Goal: Task Accomplishment & Management: Use online tool/utility

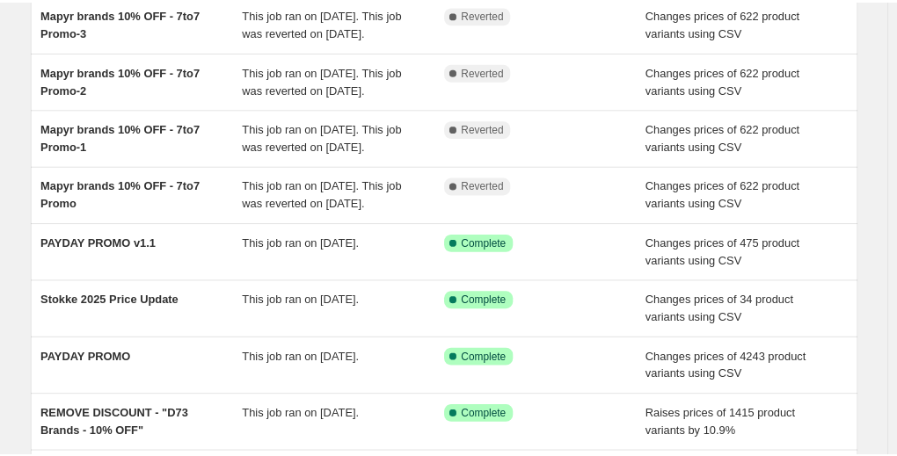
scroll to position [352, 0]
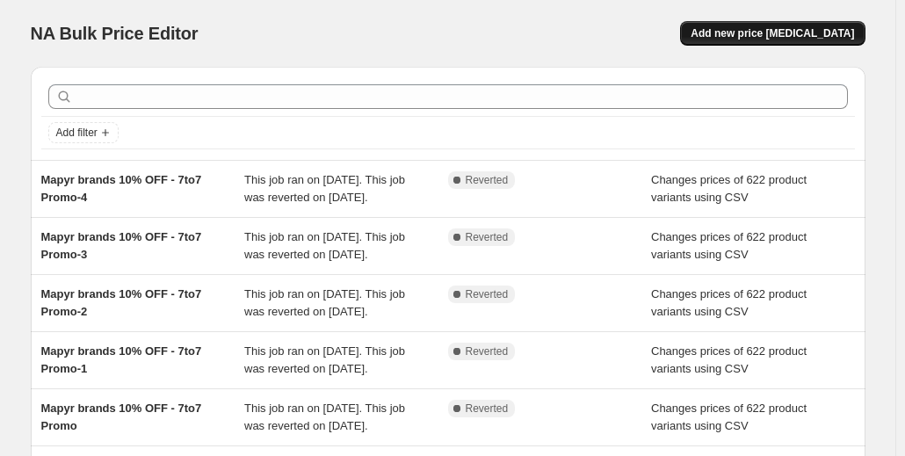
click at [764, 39] on span "Add new price change job" at bounding box center [773, 33] width 164 height 14
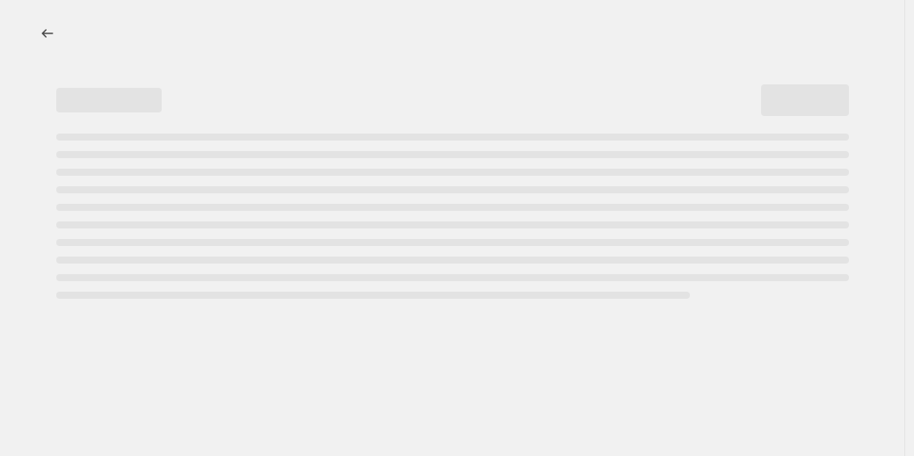
select select "percentage"
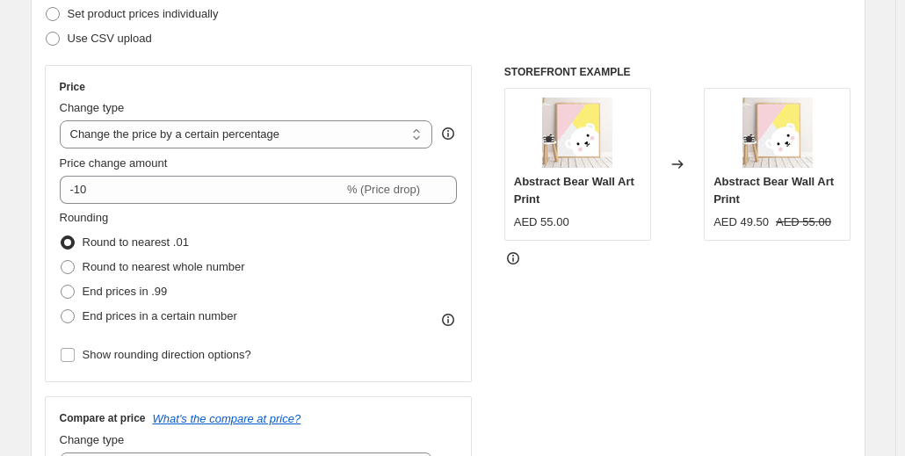
scroll to position [352, 0]
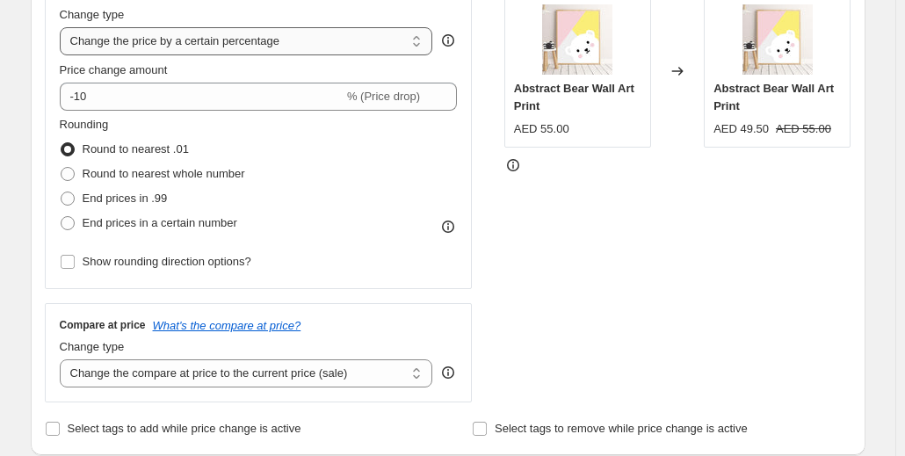
click at [202, 52] on select "Change the price to a certain amount Change the price by a certain amount Chang…" at bounding box center [247, 41] width 374 height 28
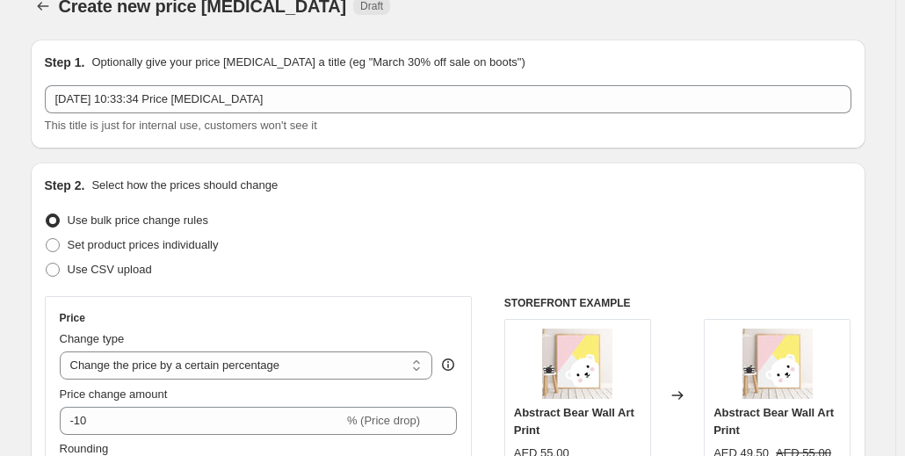
scroll to position [0, 0]
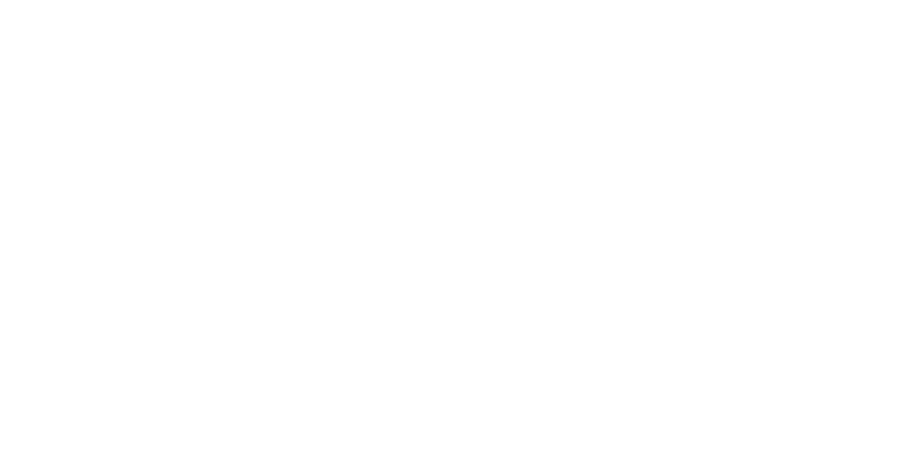
select select "percentage"
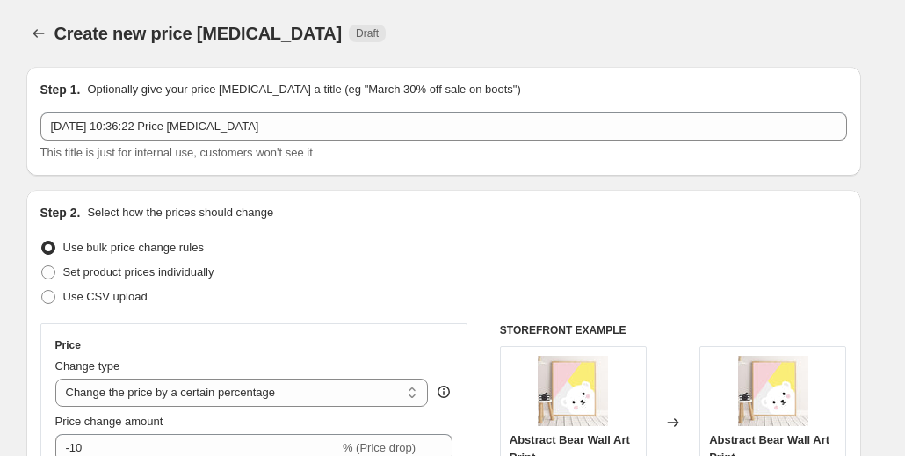
click at [36, 36] on icon "Price change jobs" at bounding box center [39, 34] width 18 height 18
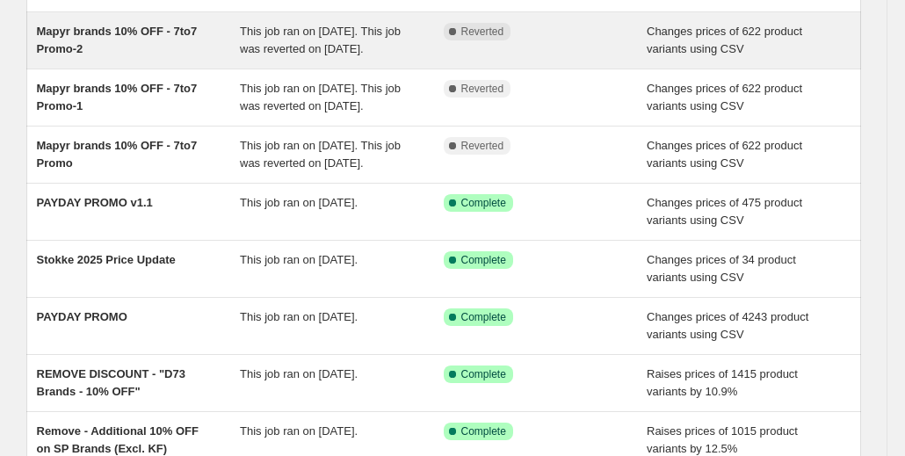
scroll to position [264, 0]
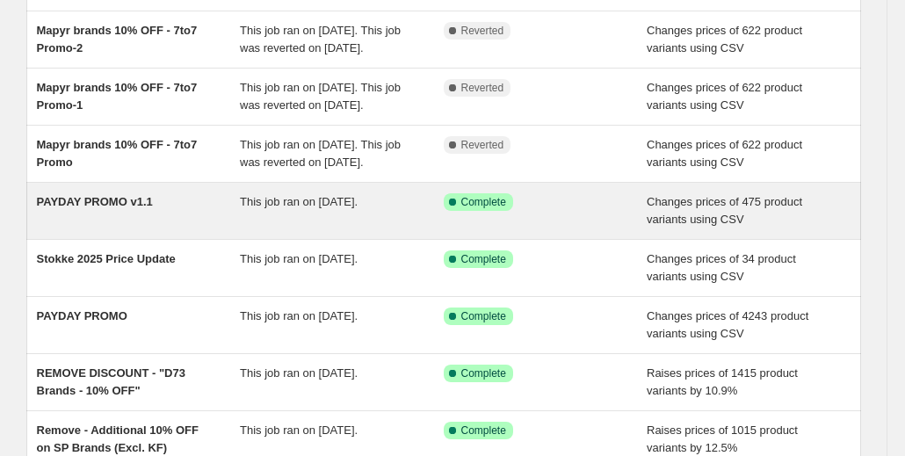
click at [448, 211] on icon at bounding box center [453, 202] width 18 height 18
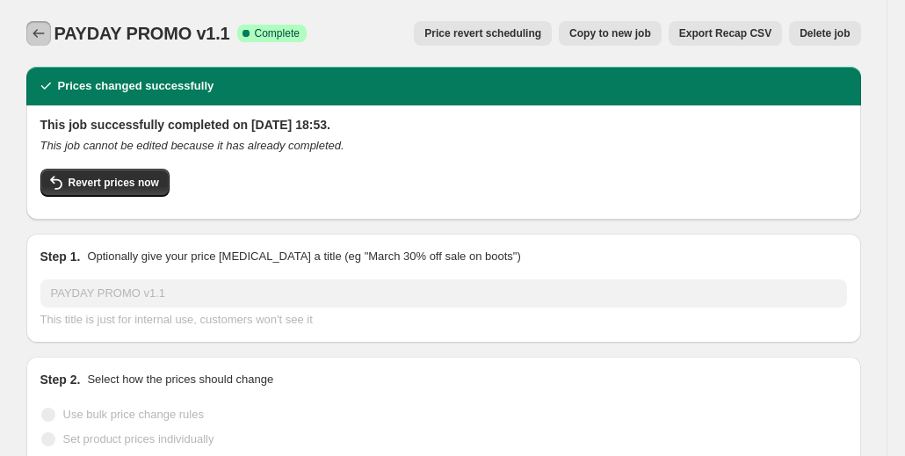
click at [44, 33] on icon "Price change jobs" at bounding box center [39, 34] width 18 height 18
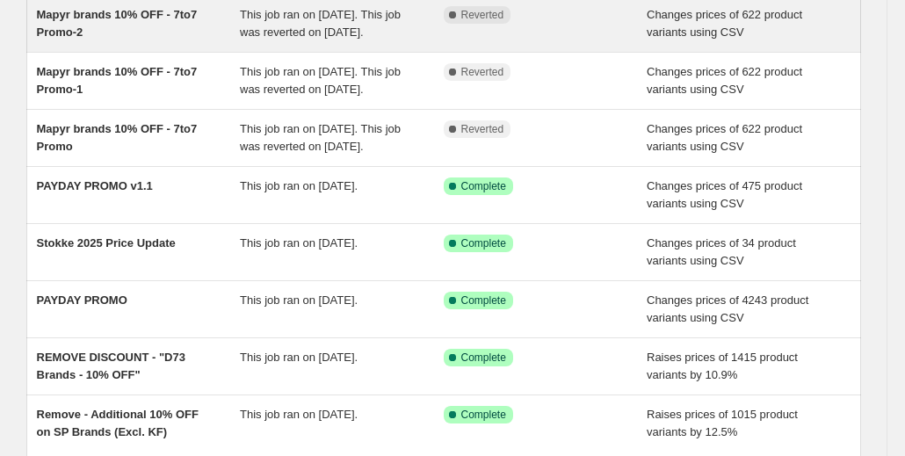
scroll to position [352, 0]
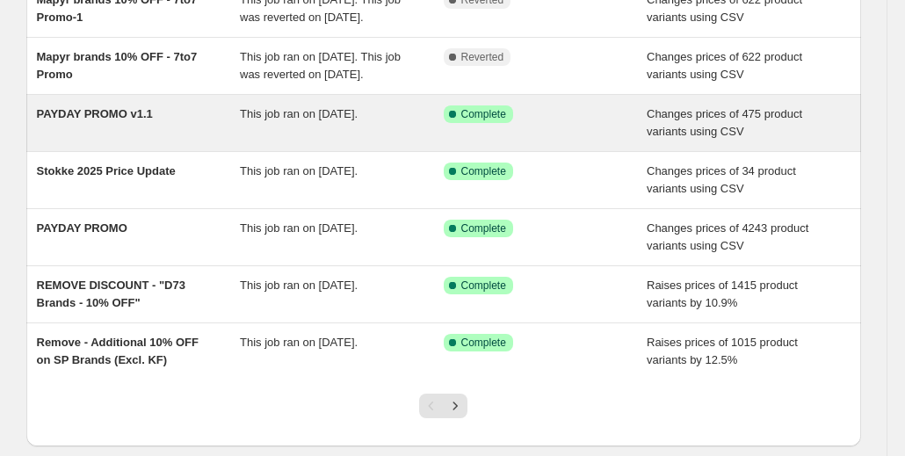
click at [457, 123] on icon at bounding box center [453, 114] width 18 height 18
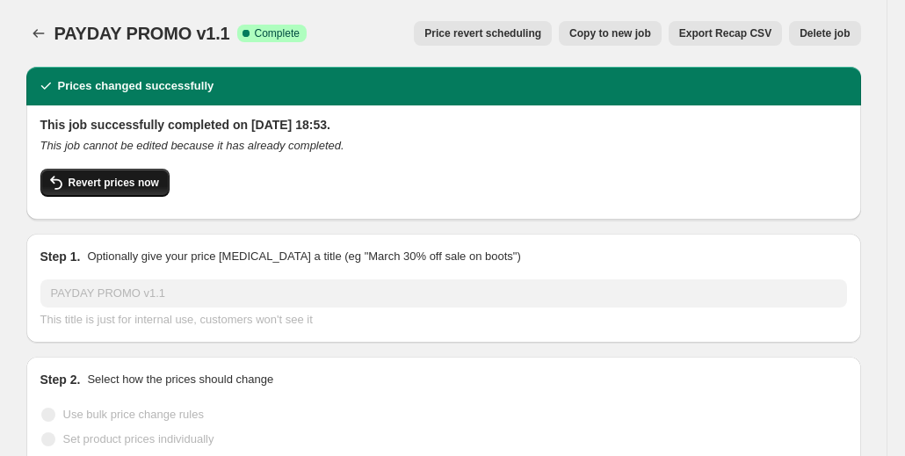
click at [106, 180] on span "Revert prices now" at bounding box center [114, 183] width 91 height 14
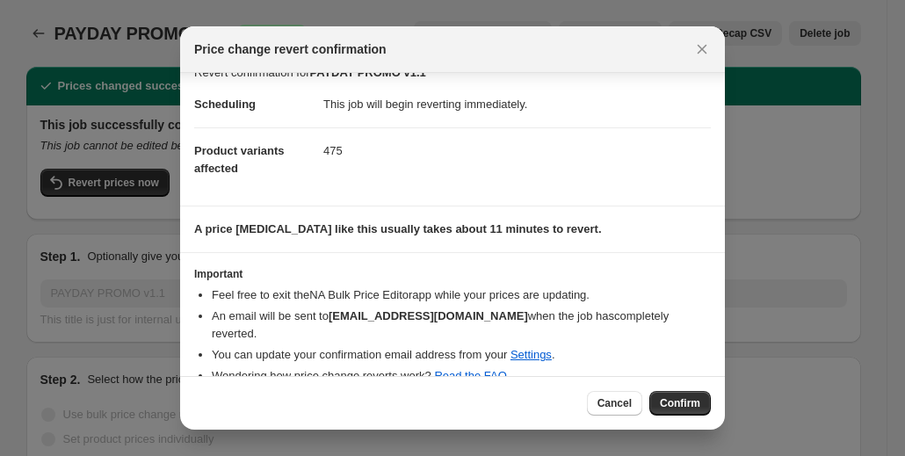
scroll to position [30, 0]
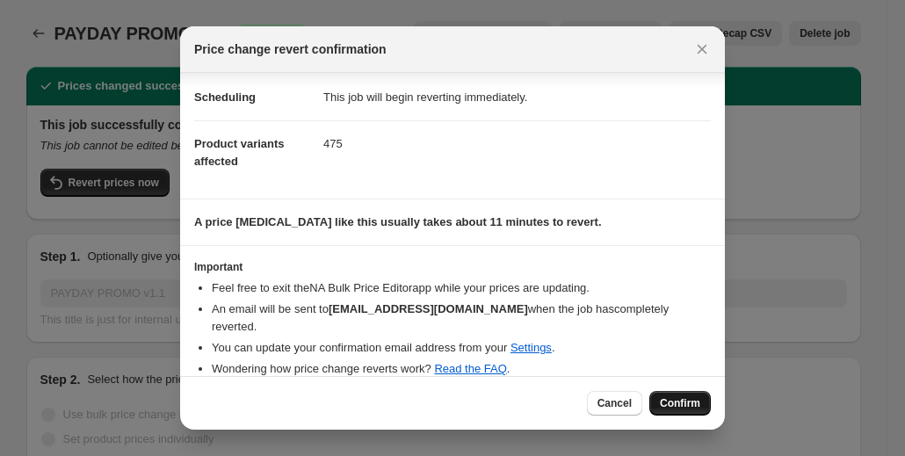
click at [680, 402] on span "Confirm" at bounding box center [680, 403] width 40 height 14
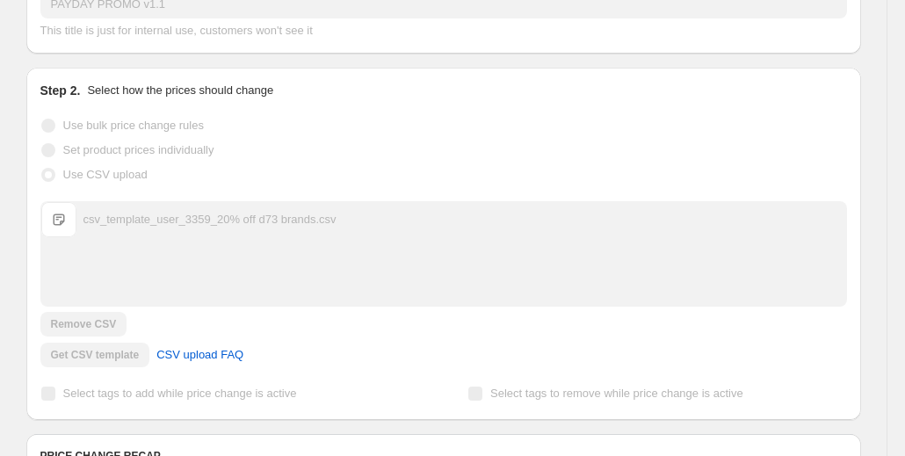
scroll to position [0, 0]
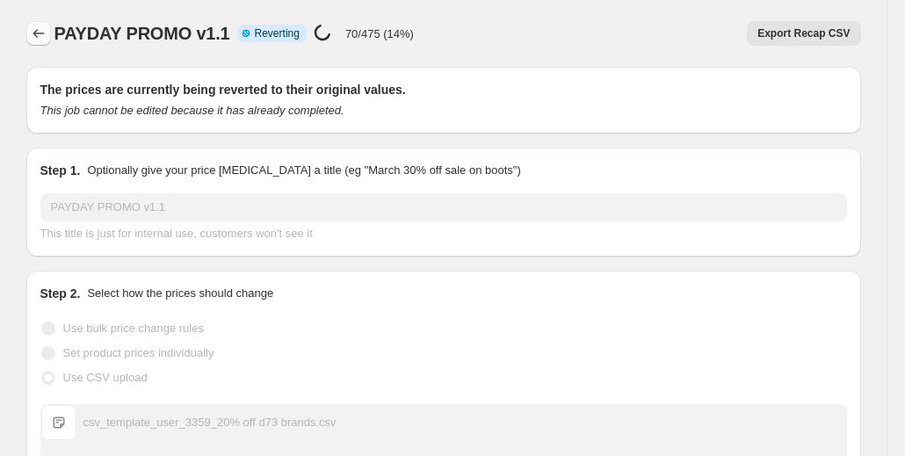
click at [45, 38] on icon "Price change jobs" at bounding box center [39, 34] width 18 height 18
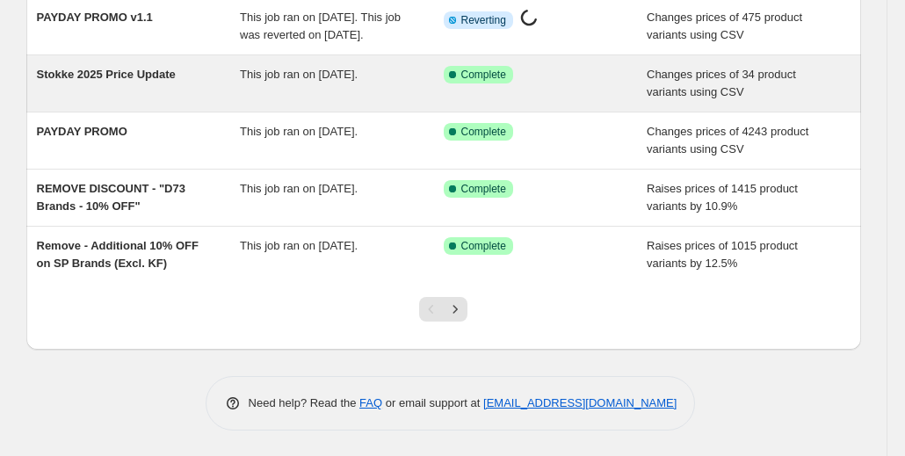
scroll to position [527, 0]
click at [474, 81] on span "Complete" at bounding box center [484, 74] width 45 height 14
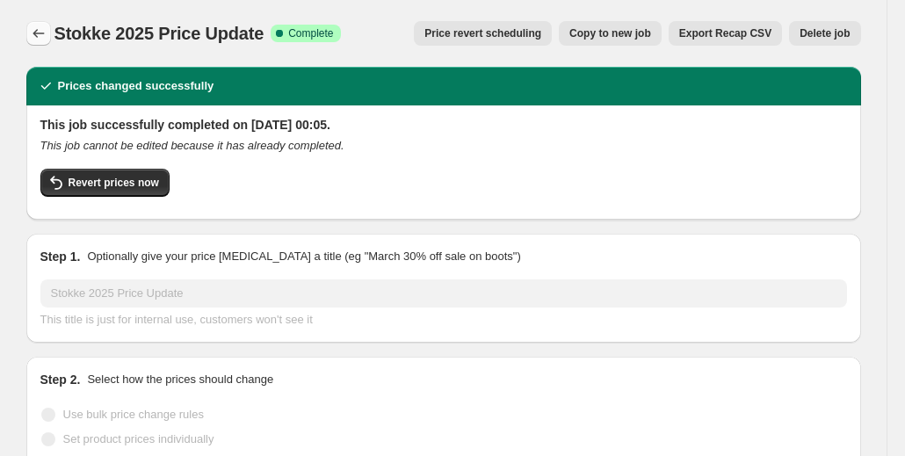
click at [41, 36] on icon "Price change jobs" at bounding box center [39, 34] width 18 height 18
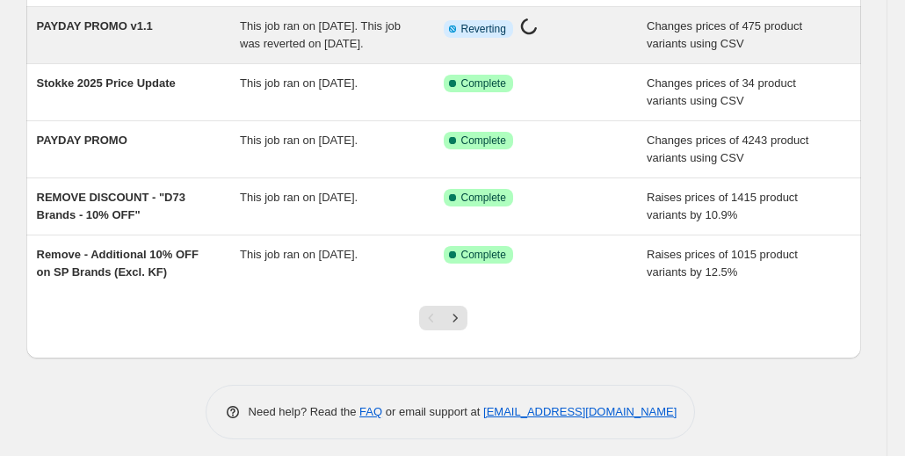
scroll to position [527, 0]
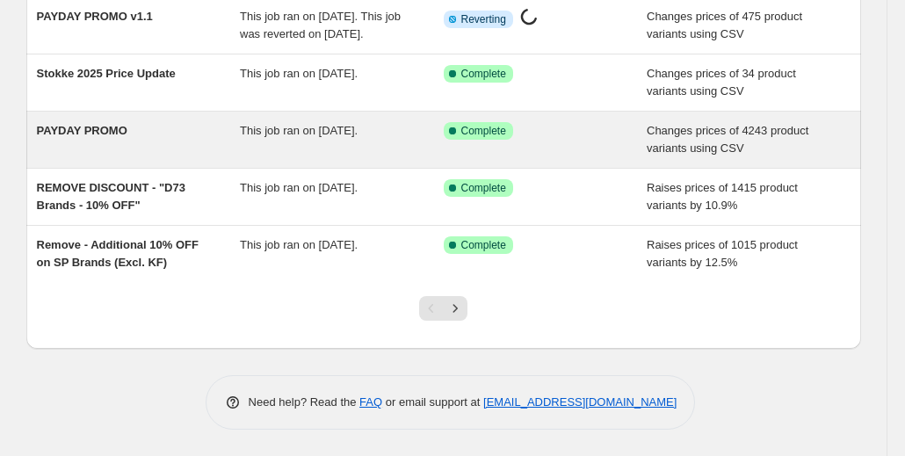
click at [483, 138] on span "Complete" at bounding box center [484, 131] width 45 height 14
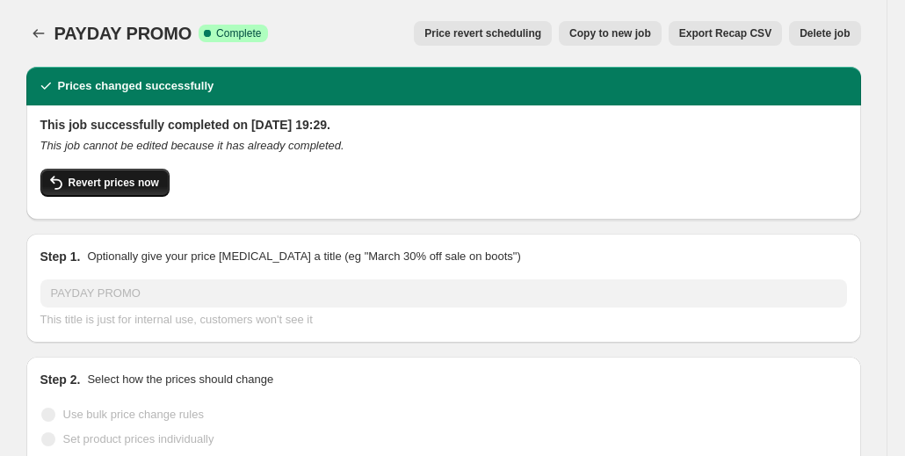
click at [94, 190] on button "Revert prices now" at bounding box center [104, 183] width 129 height 28
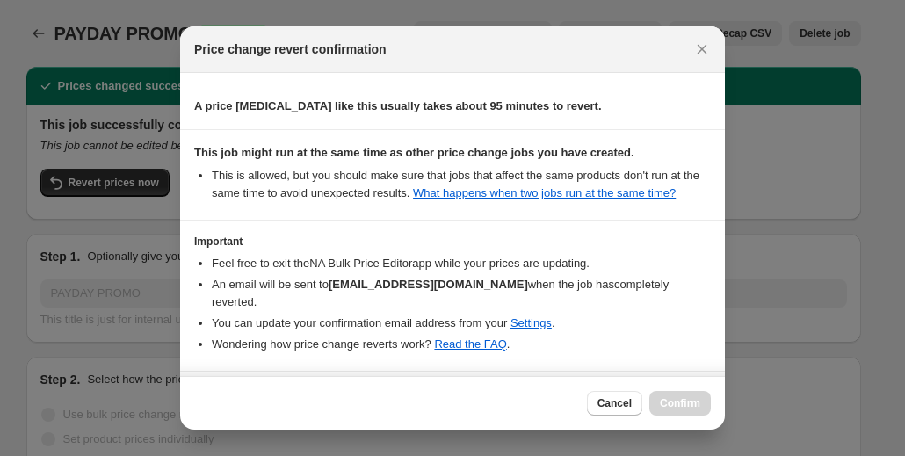
scroll to position [192, 0]
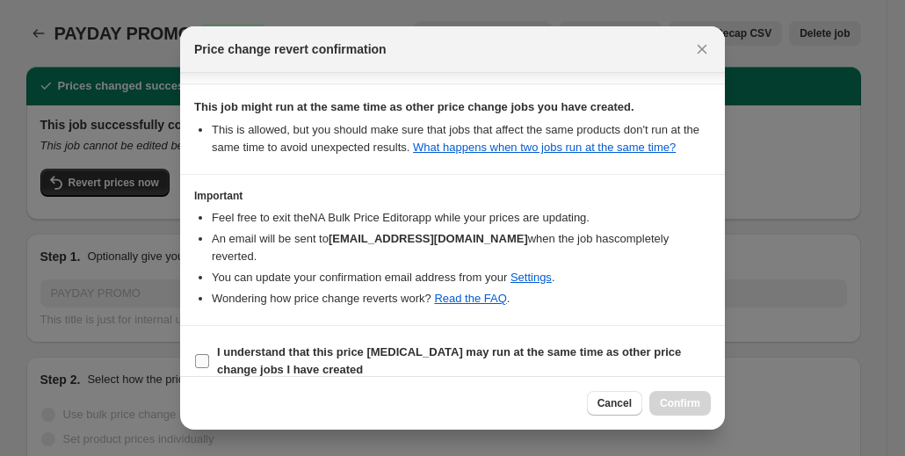
click at [205, 354] on input "I understand that this price change job may run at the same time as other price…" at bounding box center [202, 361] width 14 height 14
checkbox input "true"
click at [691, 396] on button "Confirm" at bounding box center [681, 403] width 62 height 25
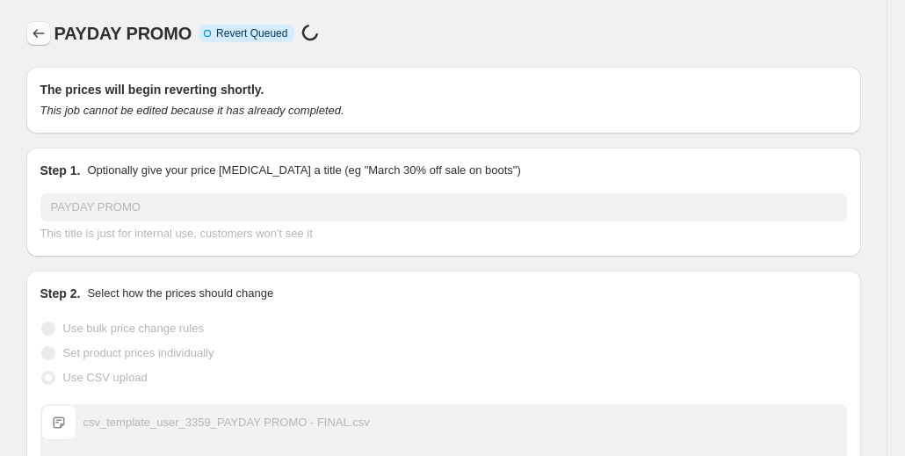
click at [40, 32] on icon "Price change jobs" at bounding box center [39, 34] width 18 height 18
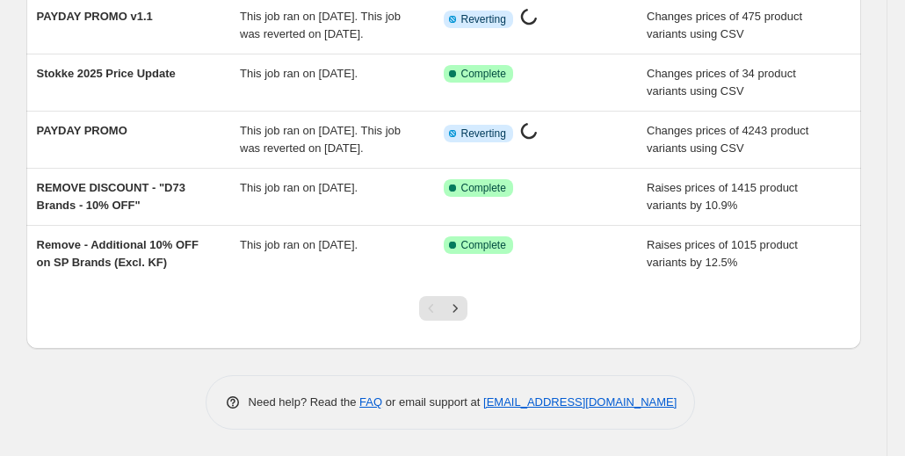
scroll to position [568, 0]
click at [459, 314] on icon "Next" at bounding box center [456, 309] width 18 height 18
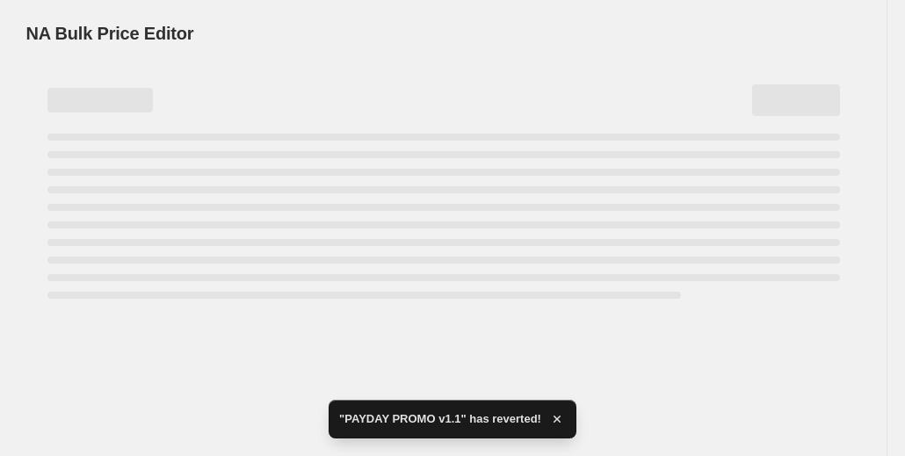
scroll to position [0, 0]
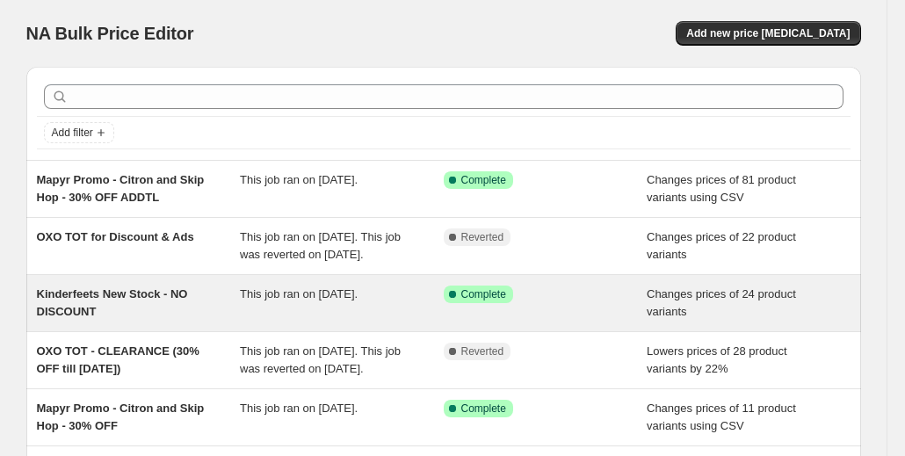
click at [474, 302] on span "Complete" at bounding box center [484, 294] width 45 height 14
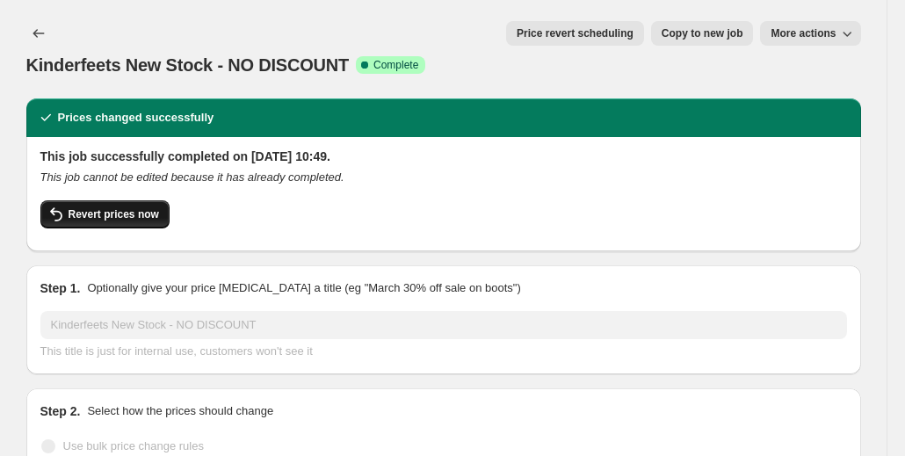
click at [125, 200] on button "Revert prices now" at bounding box center [104, 214] width 129 height 28
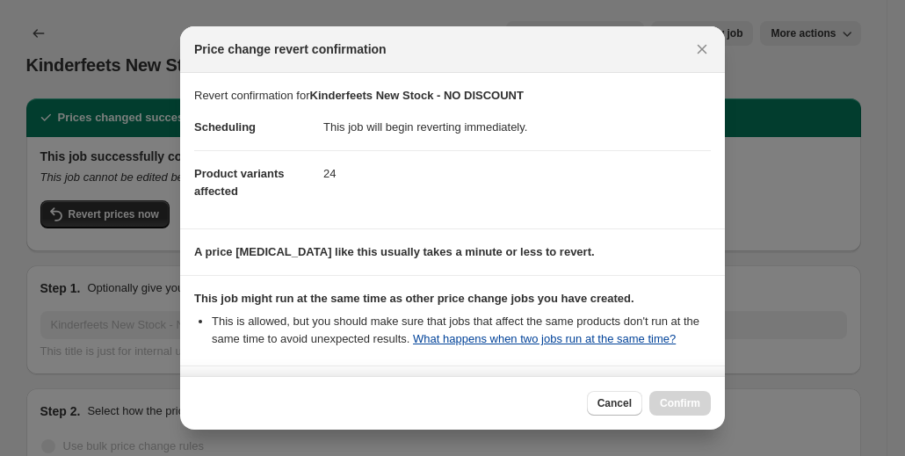
scroll to position [192, 0]
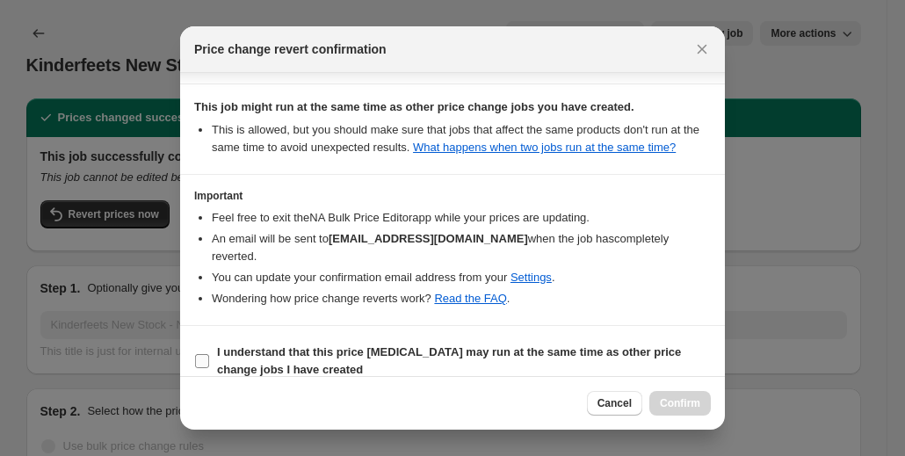
drag, startPoint x: 200, startPoint y: 344, endPoint x: 233, endPoint y: 352, distance: 34.3
click at [200, 354] on input "I understand that this price change job may run at the same time as other price…" at bounding box center [202, 361] width 14 height 14
checkbox input "true"
click at [687, 405] on span "Confirm" at bounding box center [680, 403] width 40 height 14
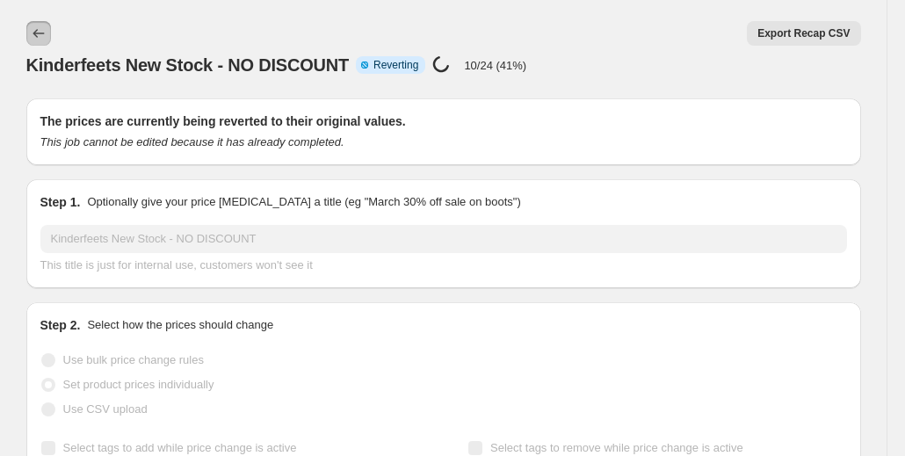
click at [39, 40] on icon "Price change jobs" at bounding box center [39, 34] width 18 height 18
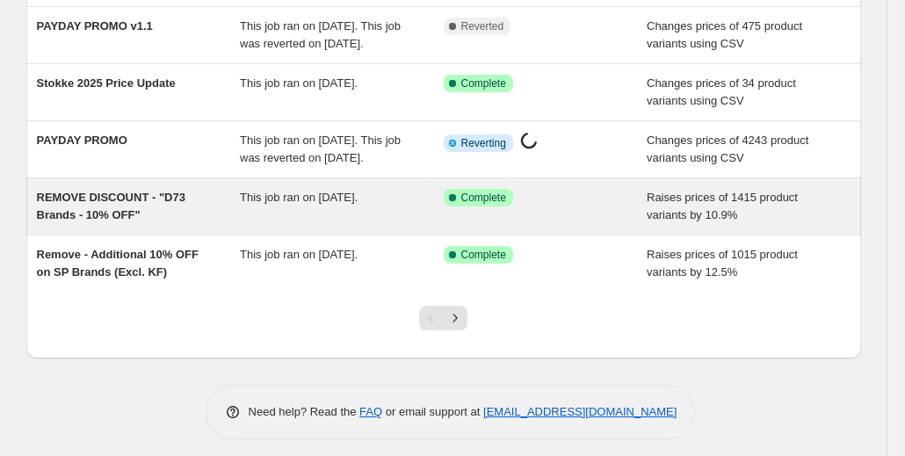
scroll to position [568, 0]
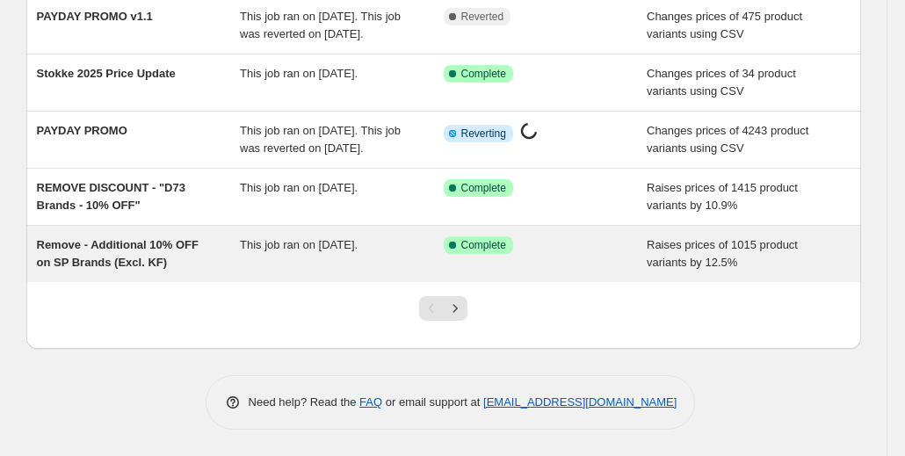
click at [479, 251] on span "Complete" at bounding box center [484, 245] width 45 height 14
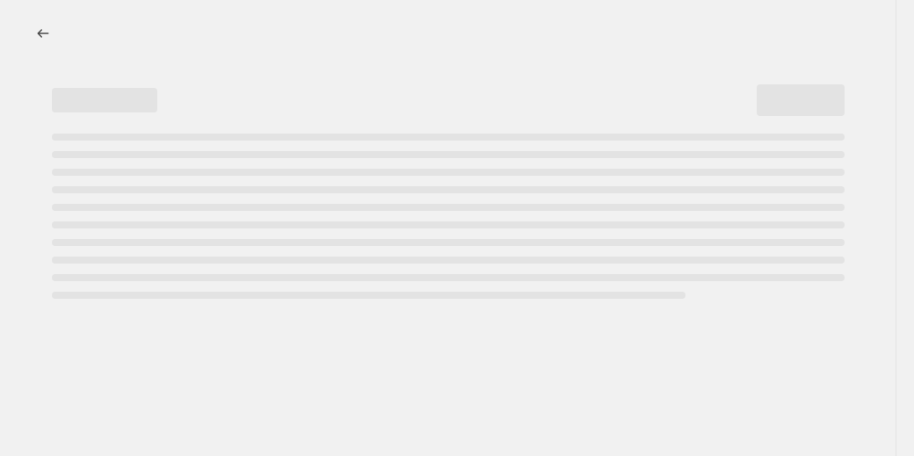
select select "percentage"
select select "no_change"
select select "vendor"
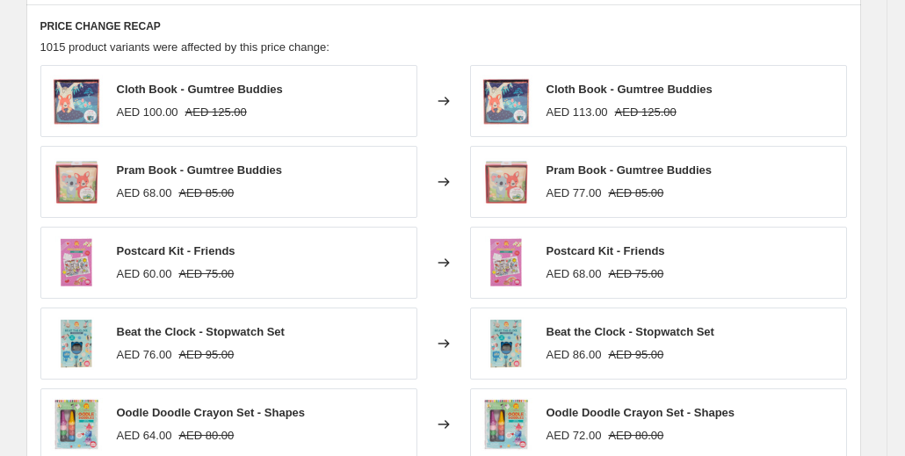
scroll to position [1407, 0]
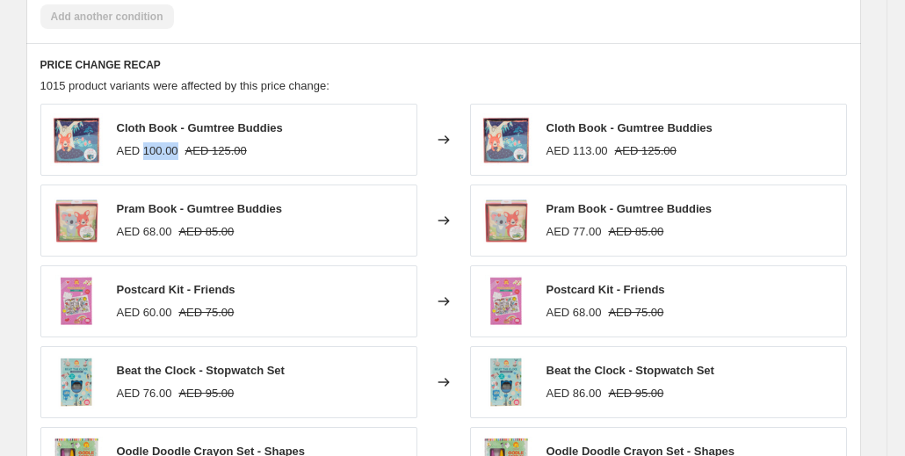
drag, startPoint x: 181, startPoint y: 116, endPoint x: 146, endPoint y: 116, distance: 35.2
click at [146, 142] on div "AED 100.00 AED 125.00" at bounding box center [200, 151] width 166 height 18
click at [292, 134] on div "Cloth Book - Gumtree Buddies AED 100.00 AED 125.00" at bounding box center [228, 140] width 377 height 72
drag, startPoint x: 210, startPoint y: 120, endPoint x: 285, endPoint y: 124, distance: 74.8
click at [241, 144] on span "AED 125.00" at bounding box center [216, 150] width 62 height 13
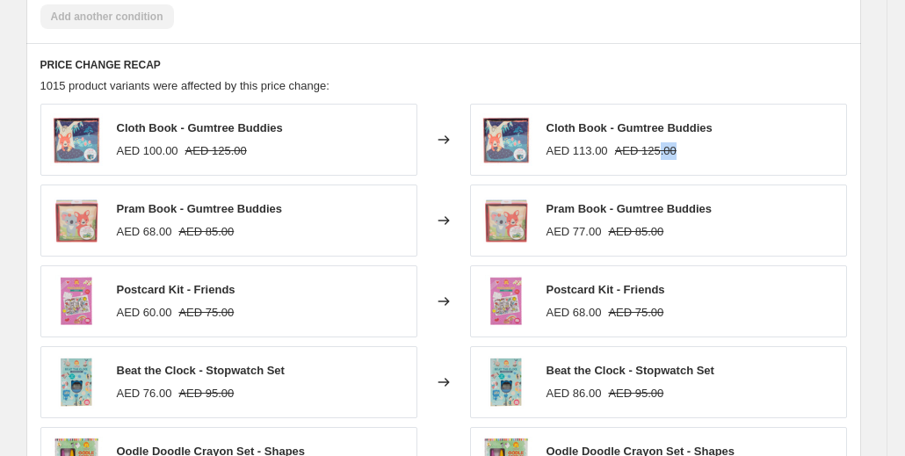
drag, startPoint x: 665, startPoint y: 119, endPoint x: 690, endPoint y: 117, distance: 25.6
click at [690, 142] on div "AED 113.00 AED 125.00" at bounding box center [630, 151] width 166 height 18
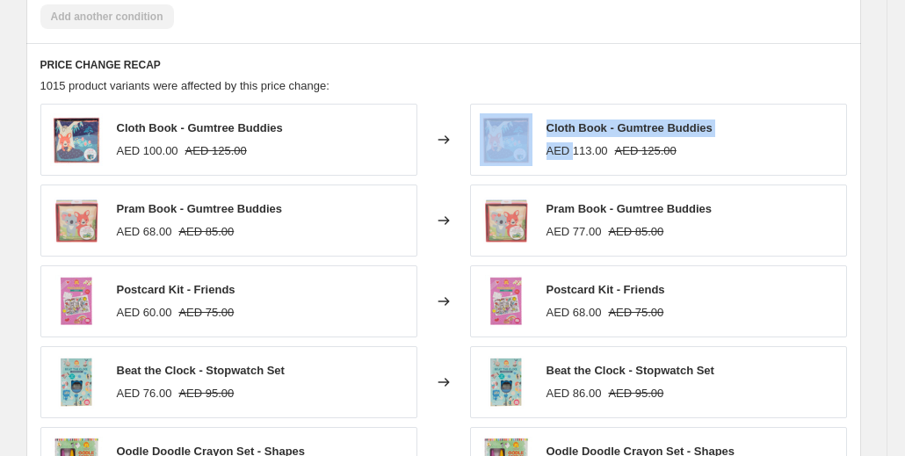
drag, startPoint x: 578, startPoint y: 117, endPoint x: 173, endPoint y: 122, distance: 405.3
click at [173, 122] on div "Cloth Book - Gumtree Buddies AED 100.00 AED 125.00 Changed to Cloth Book - Gumt…" at bounding box center [443, 140] width 807 height 72
click at [326, 136] on div "Cloth Book - Gumtree Buddies AED 100.00 AED 125.00" at bounding box center [228, 140] width 377 height 72
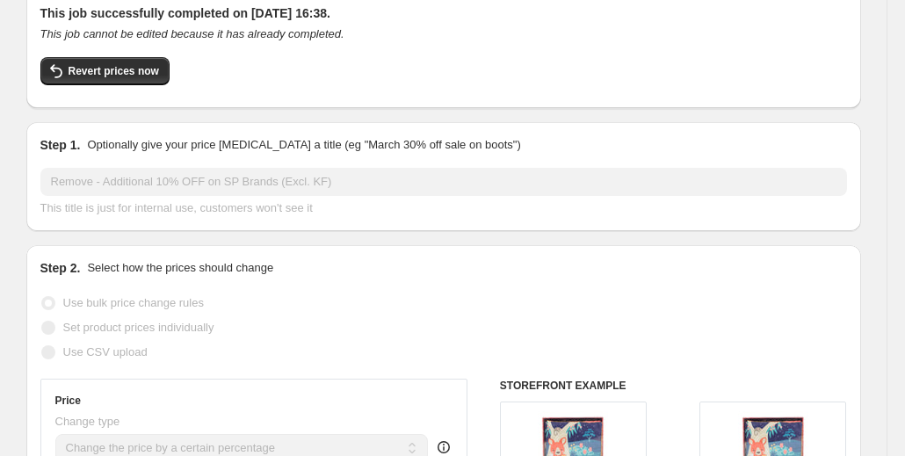
scroll to position [0, 0]
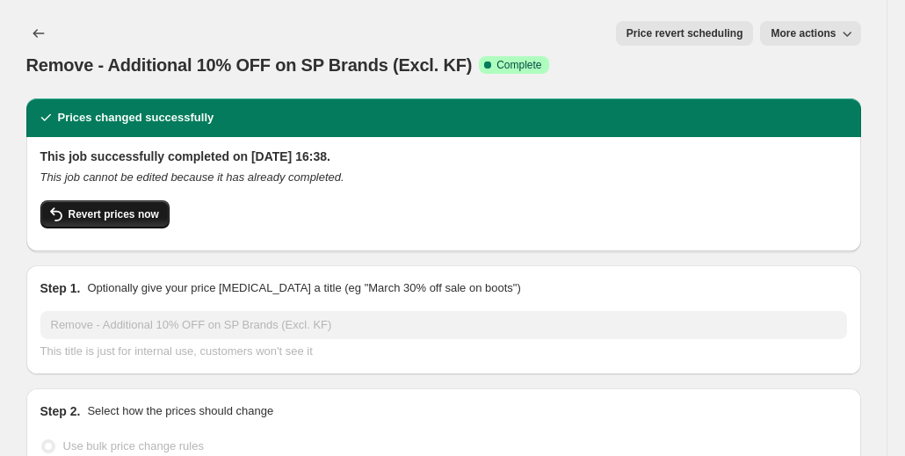
click at [123, 207] on span "Revert prices now" at bounding box center [114, 214] width 91 height 14
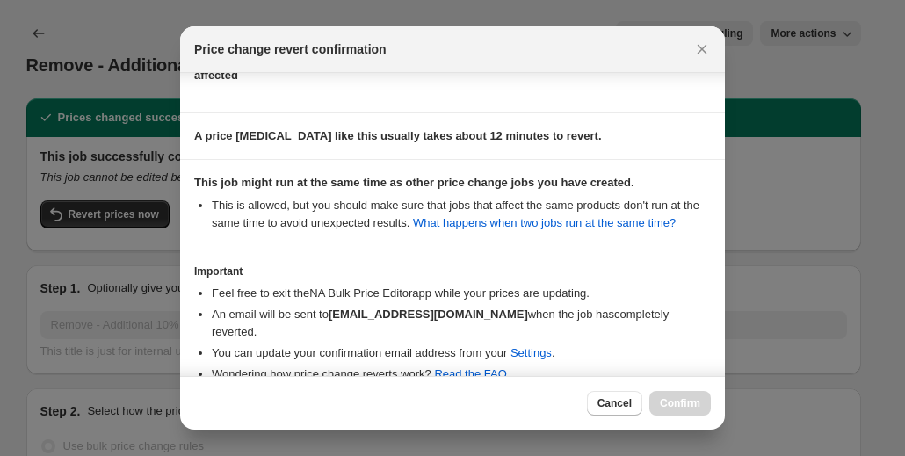
scroll to position [192, 0]
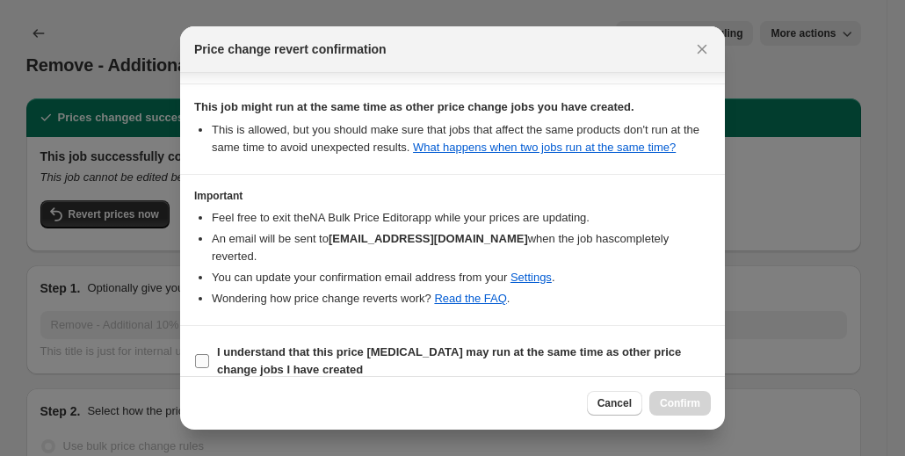
click at [209, 353] on span ":ri8:" at bounding box center [202, 361] width 16 height 16
click at [209, 354] on input "I understand that this price change job may run at the same time as other price…" at bounding box center [202, 361] width 14 height 14
checkbox input "true"
click at [689, 403] on span "Confirm" at bounding box center [680, 403] width 40 height 14
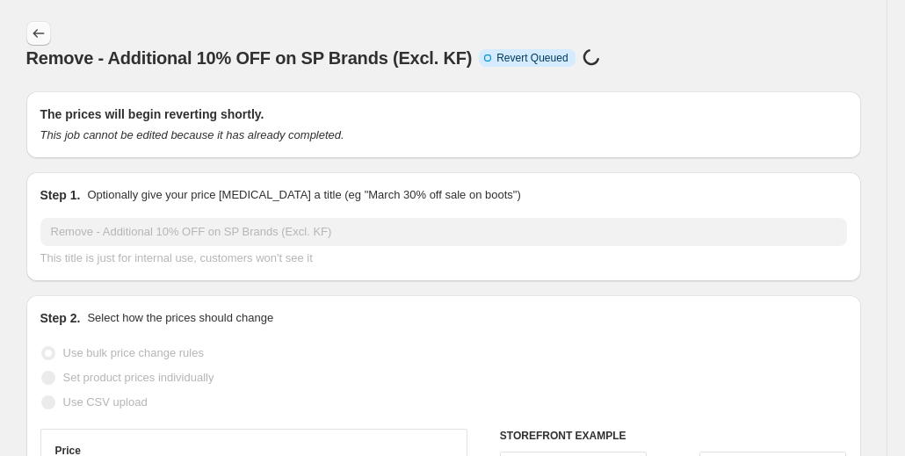
click at [47, 41] on icon "Price change jobs" at bounding box center [39, 34] width 18 height 18
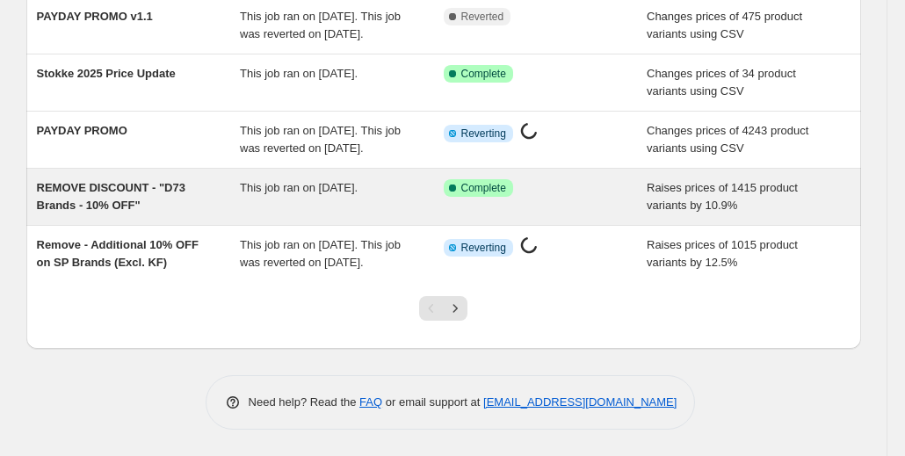
scroll to position [585, 0]
click at [478, 181] on span "Complete" at bounding box center [484, 188] width 45 height 14
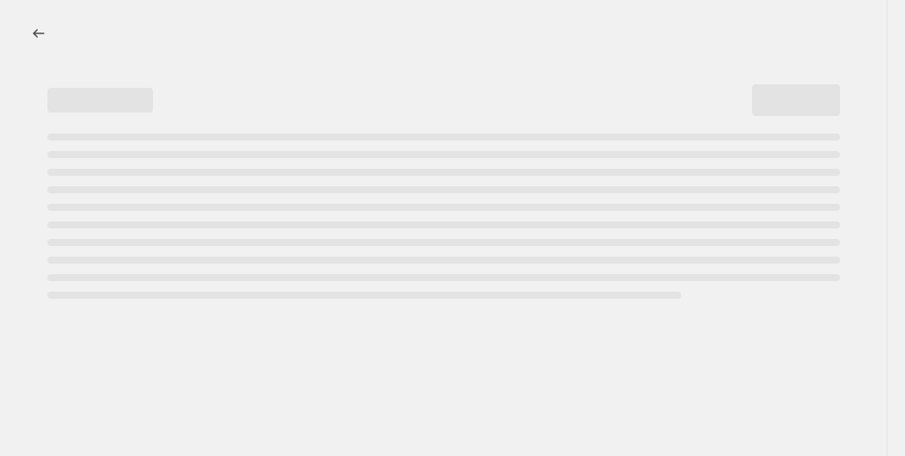
select select "percentage"
select select "no_change"
select select "vendor"
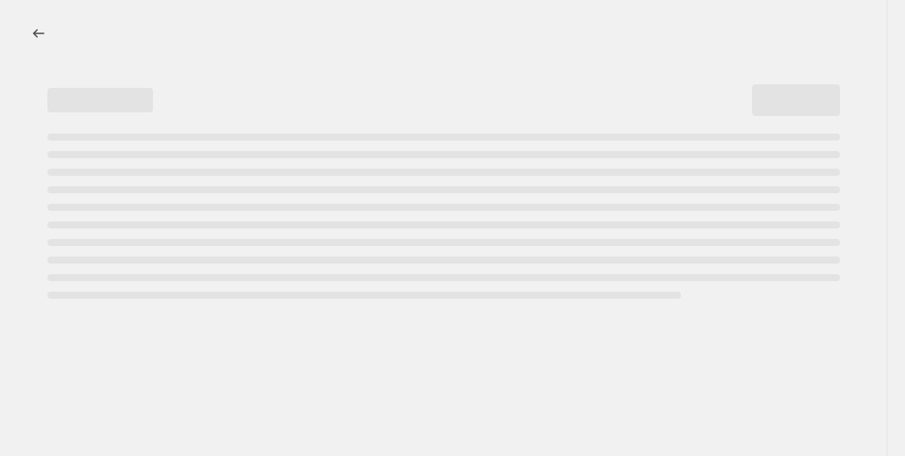
select select "vendor"
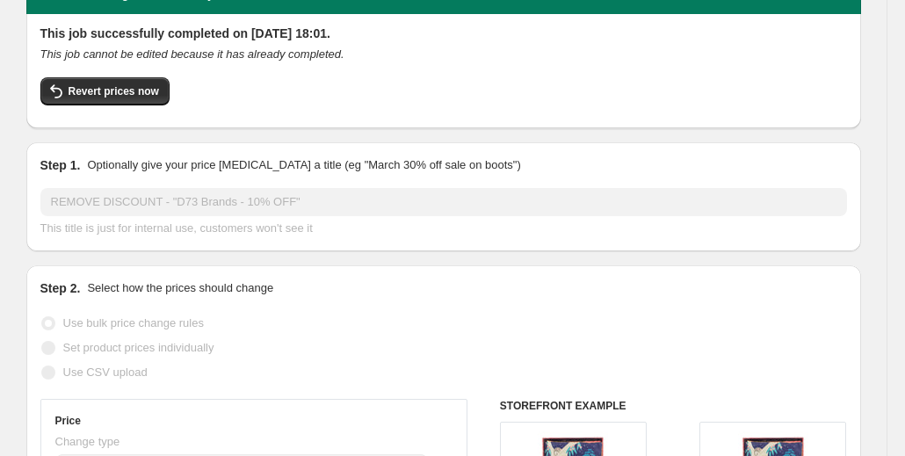
scroll to position [176, 0]
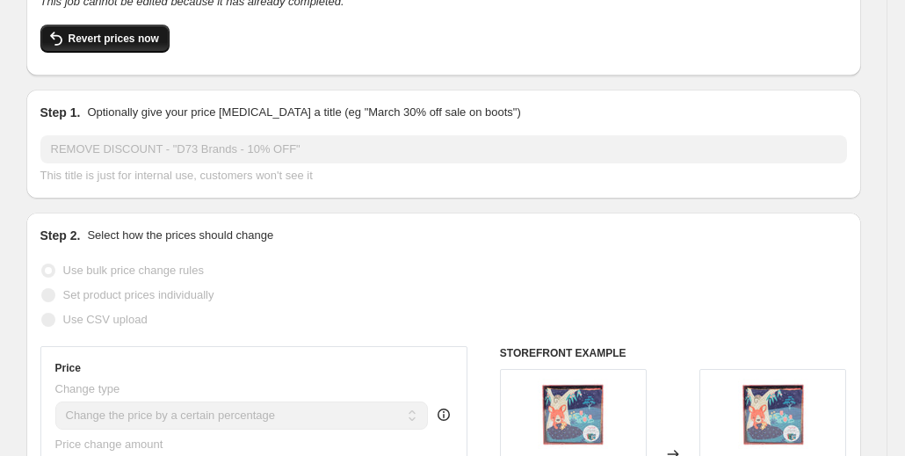
click at [112, 25] on button "Revert prices now" at bounding box center [104, 39] width 129 height 28
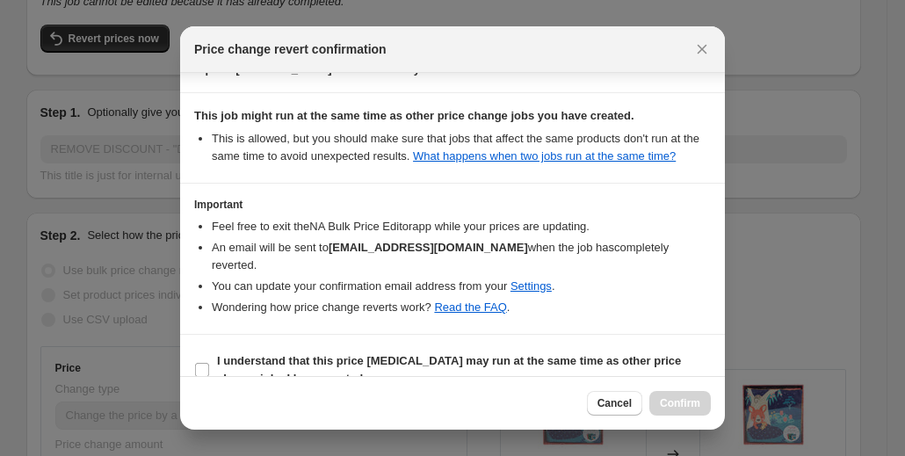
scroll to position [192, 0]
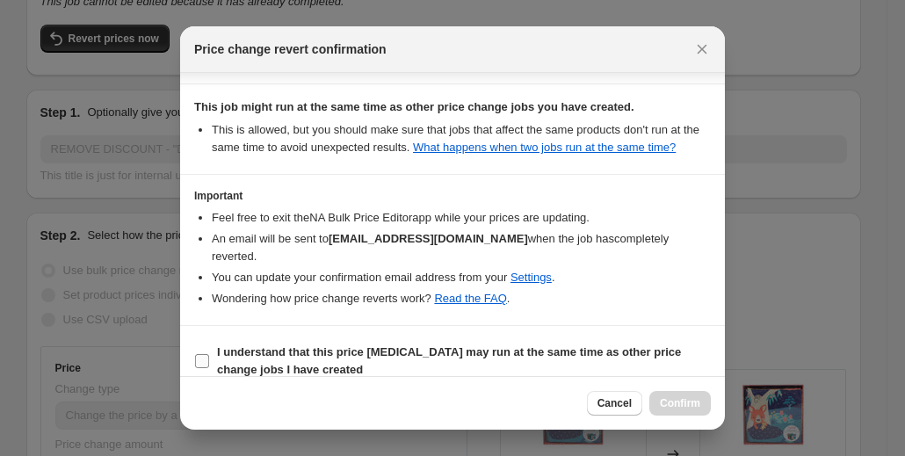
click at [200, 354] on input "I understand that this price change job may run at the same time as other price…" at bounding box center [202, 361] width 14 height 14
checkbox input "true"
click at [667, 403] on span "Confirm" at bounding box center [680, 403] width 40 height 14
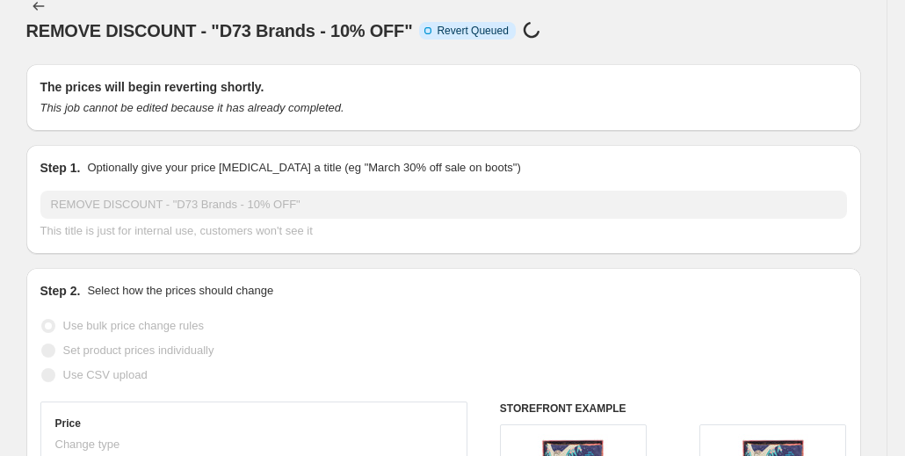
scroll to position [0, 0]
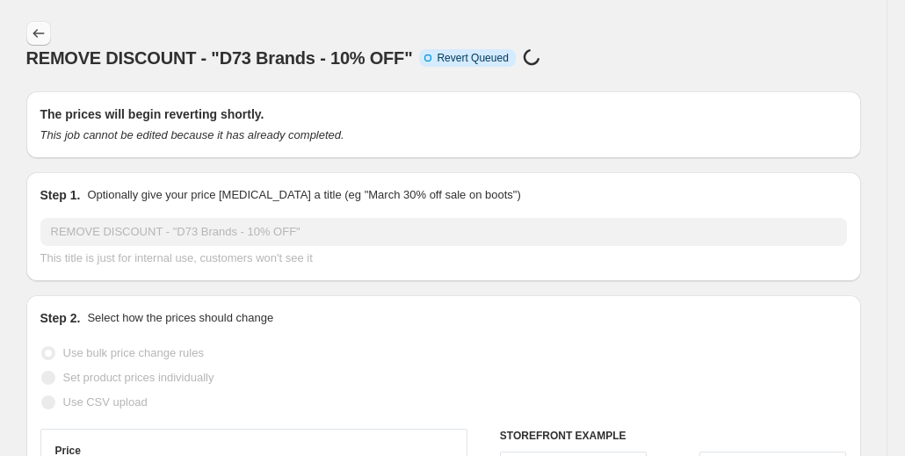
click at [39, 34] on icon "Price change jobs" at bounding box center [38, 33] width 11 height 9
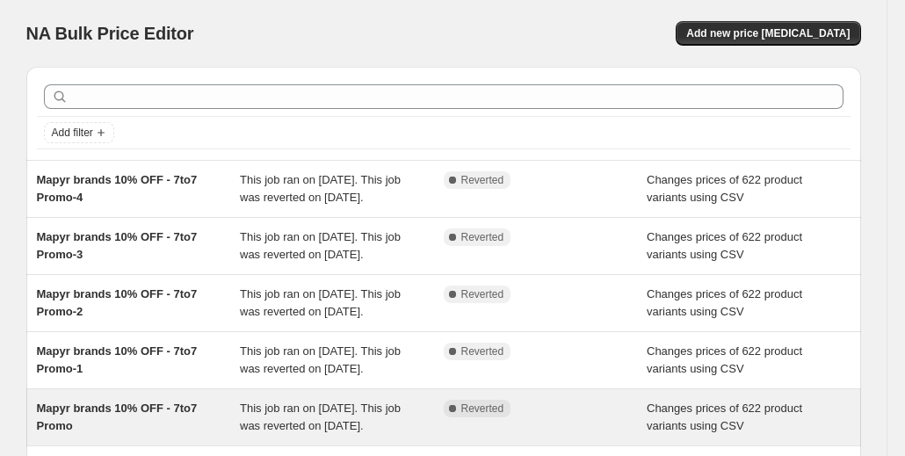
scroll to position [527, 0]
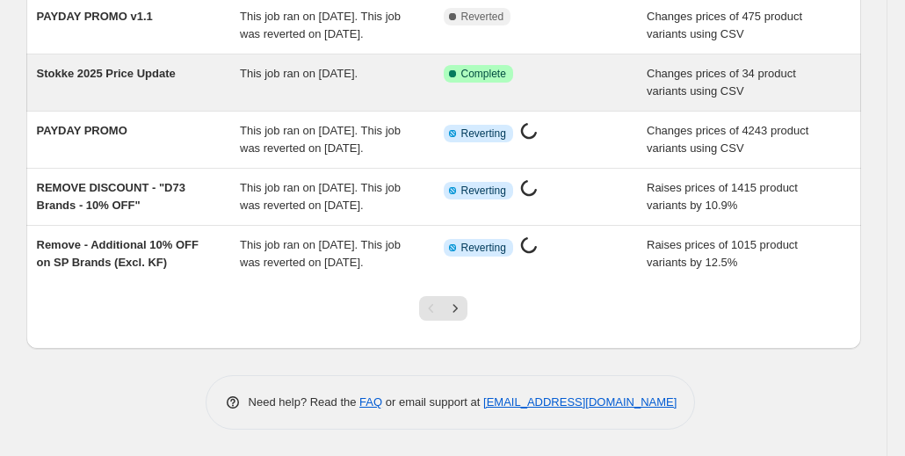
click at [480, 81] on span "Complete" at bounding box center [484, 74] width 45 height 14
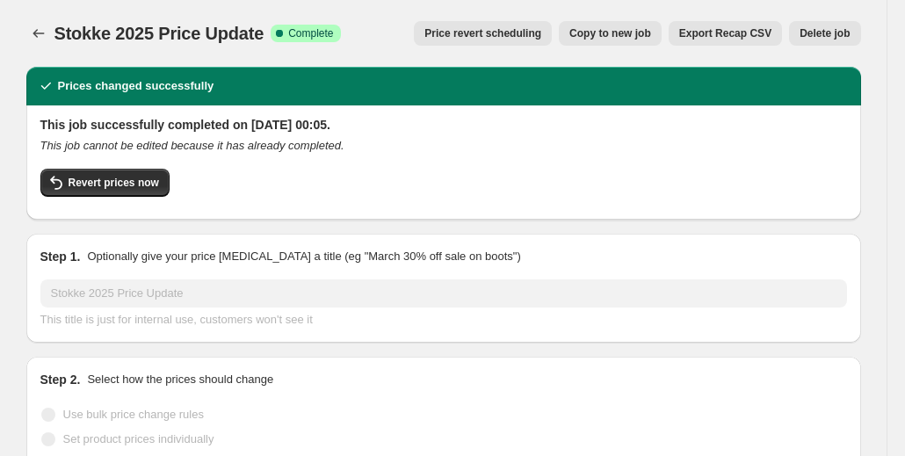
click at [33, 48] on div "Stokke 2025 Price Update. This page is ready Stokke 2025 Price Update Success C…" at bounding box center [443, 33] width 835 height 67
click at [37, 43] on button "Price change jobs" at bounding box center [38, 33] width 25 height 25
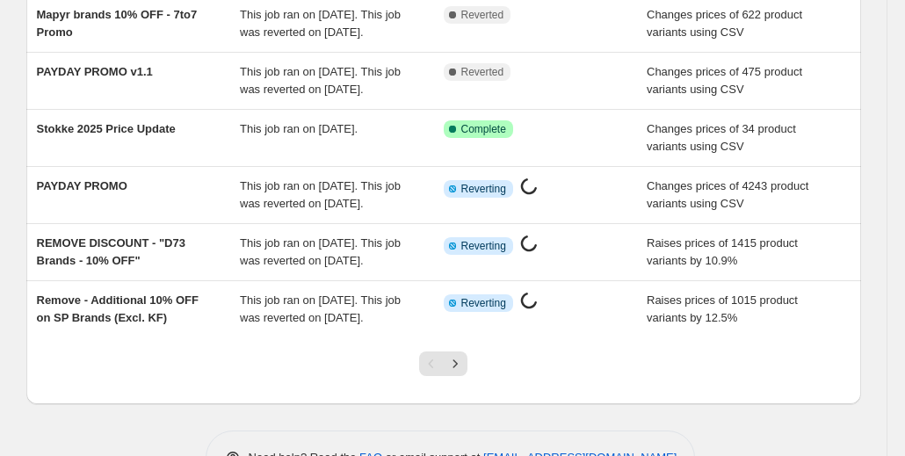
scroll to position [527, 0]
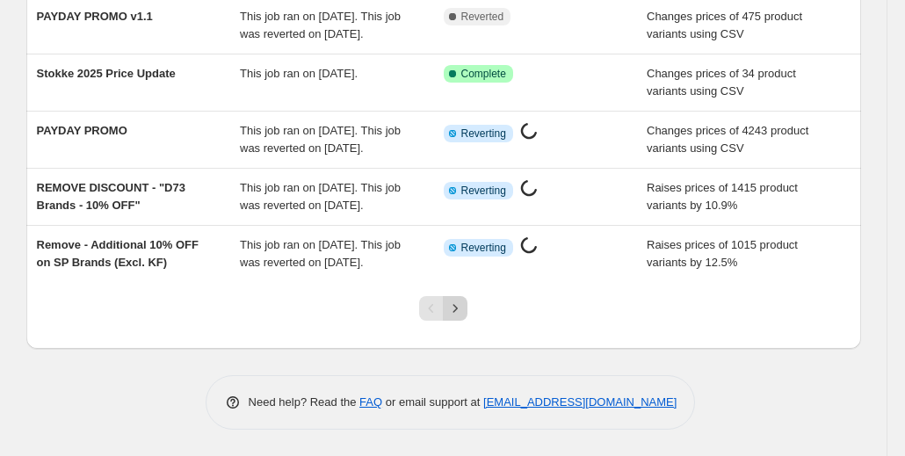
click at [456, 317] on icon "Next" at bounding box center [456, 309] width 18 height 18
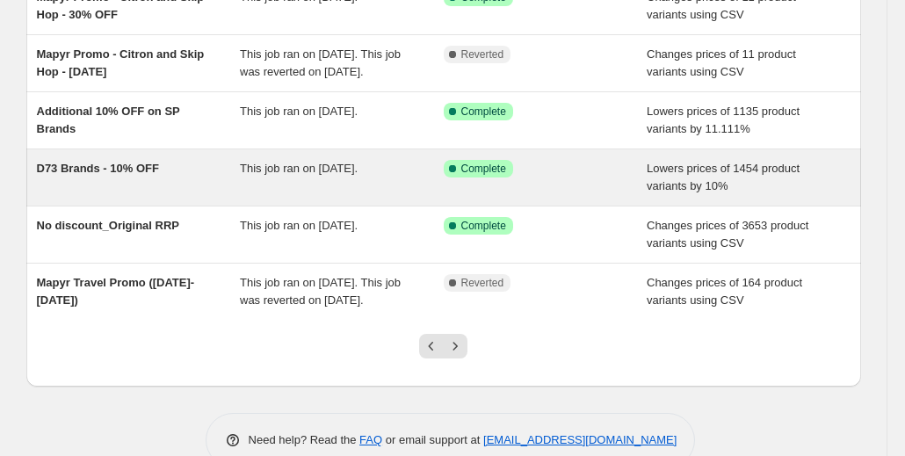
scroll to position [440, 0]
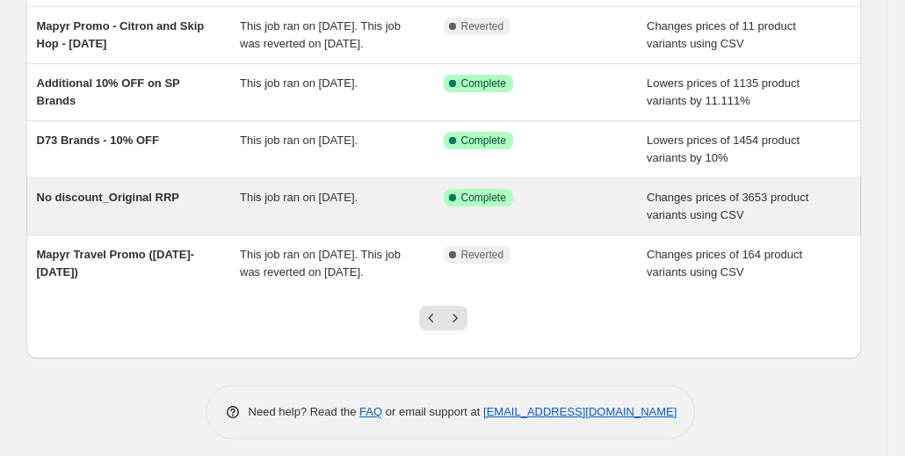
click at [492, 205] on span "Complete" at bounding box center [484, 198] width 45 height 14
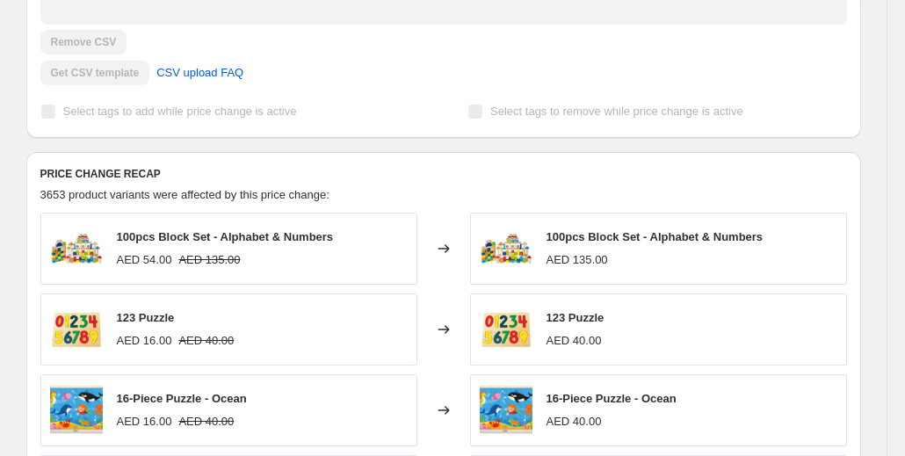
scroll to position [615, 0]
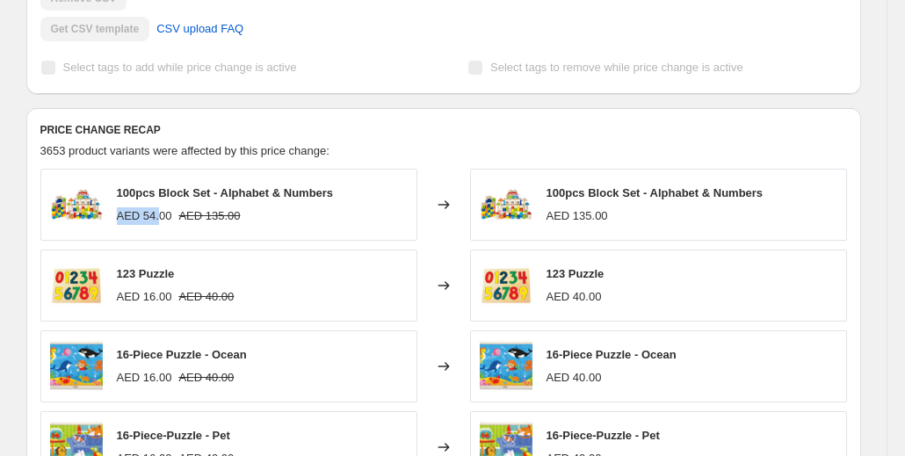
drag, startPoint x: 160, startPoint y: 215, endPoint x: 123, endPoint y: 214, distance: 37.0
click at [123, 214] on span "AED 54.00" at bounding box center [144, 215] width 55 height 13
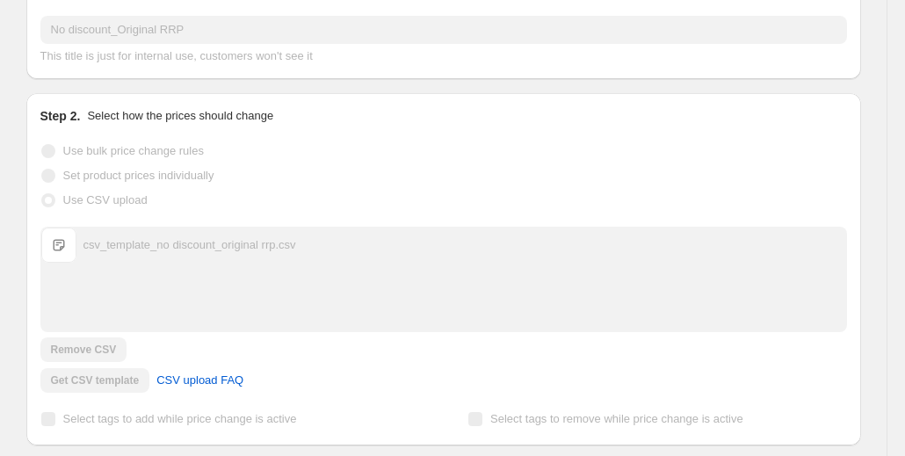
scroll to position [0, 0]
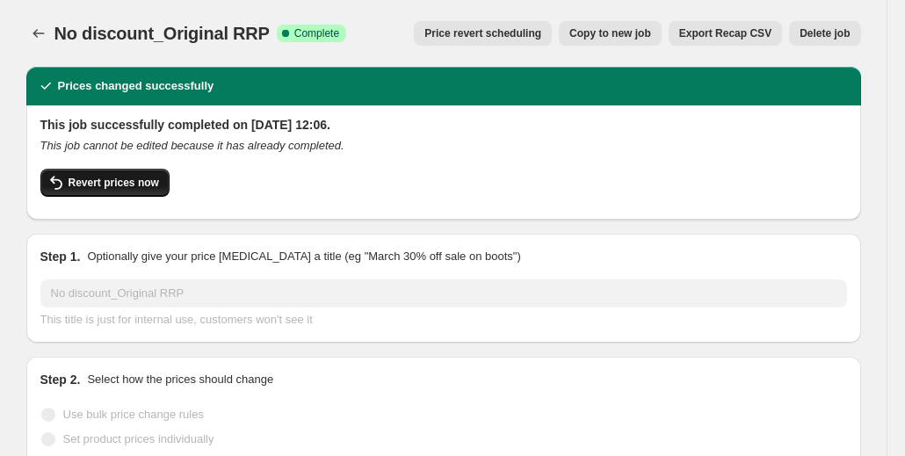
click at [123, 182] on span "Revert prices now" at bounding box center [114, 183] width 91 height 14
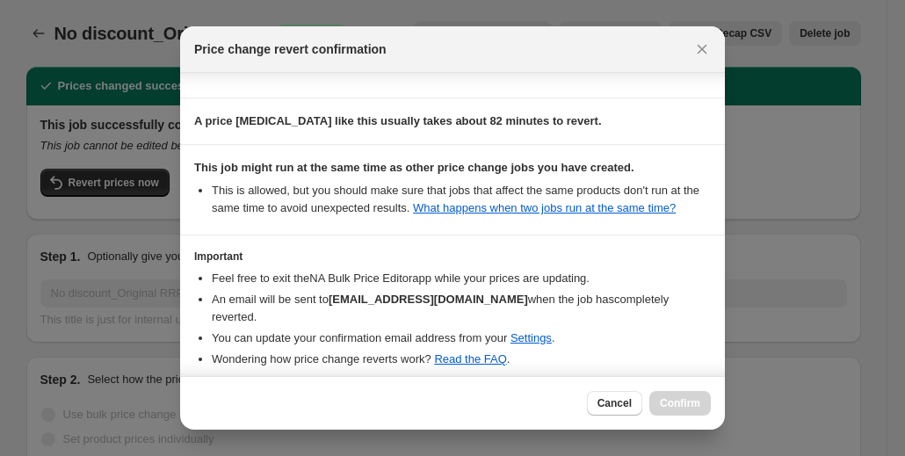
scroll to position [192, 0]
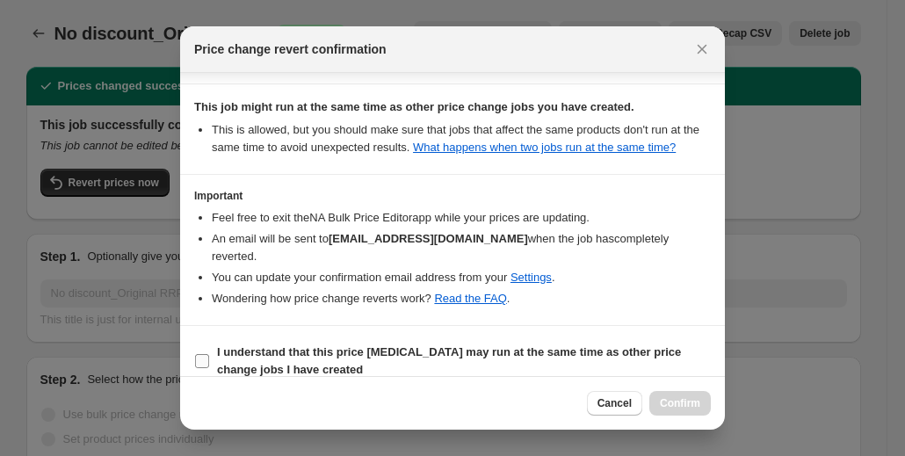
click at [200, 354] on input "I understand that this price change job may run at the same time as other price…" at bounding box center [202, 361] width 14 height 14
checkbox input "true"
click at [693, 395] on button "Confirm" at bounding box center [681, 403] width 62 height 25
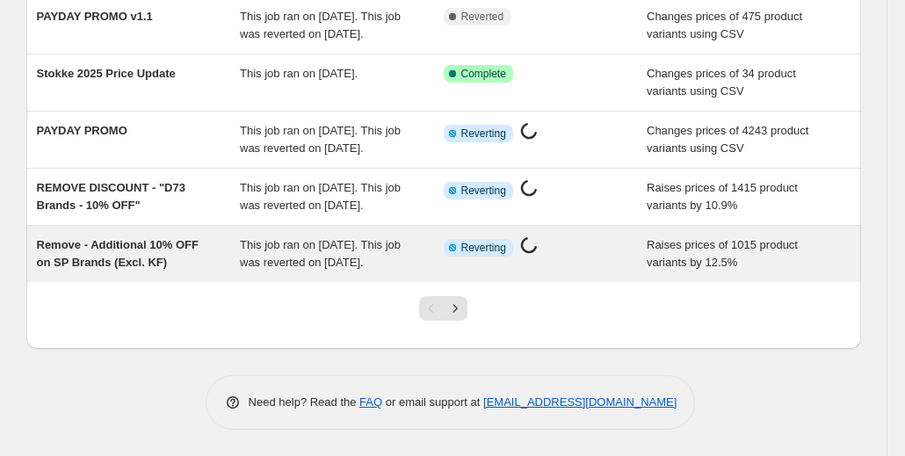
scroll to position [603, 0]
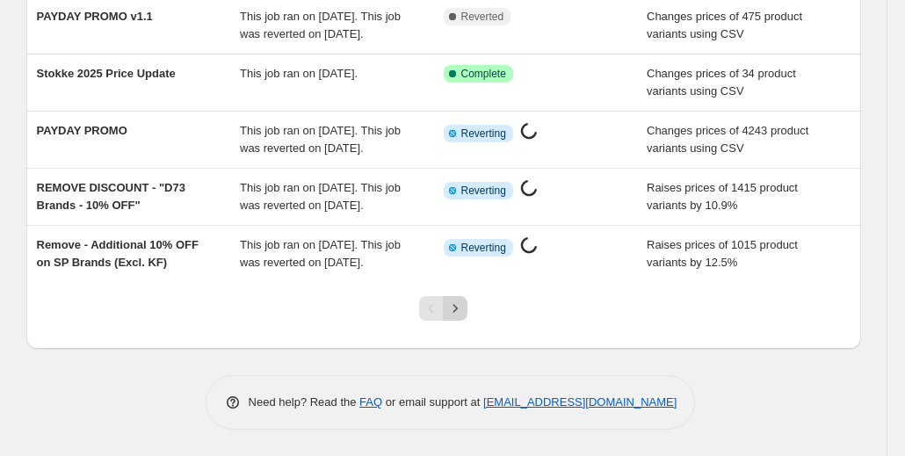
click at [464, 316] on icon "Next" at bounding box center [456, 309] width 18 height 18
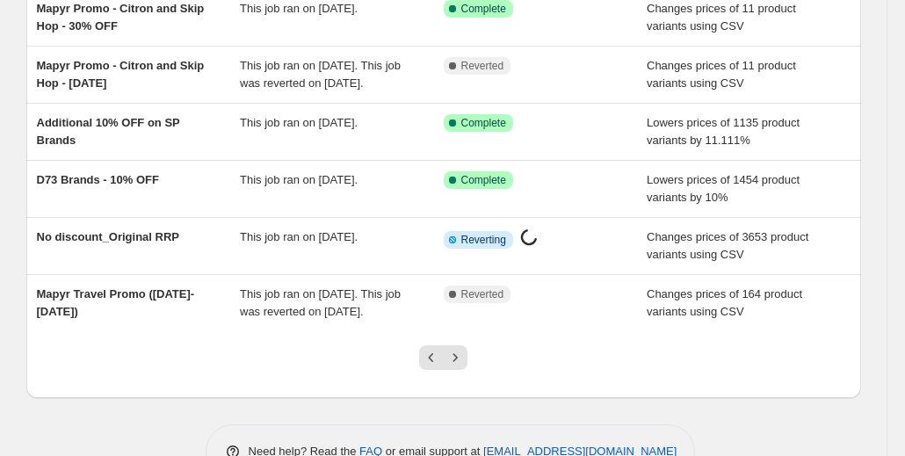
scroll to position [498, 0]
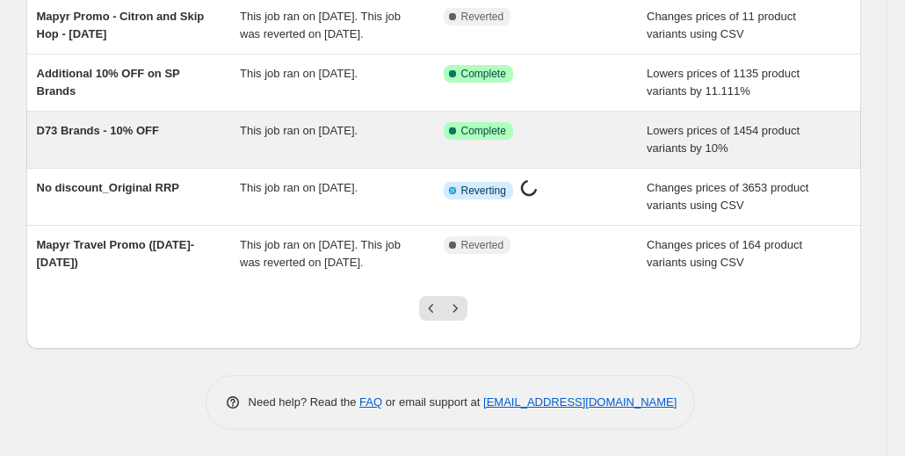
click at [487, 128] on span "Complete" at bounding box center [484, 131] width 45 height 14
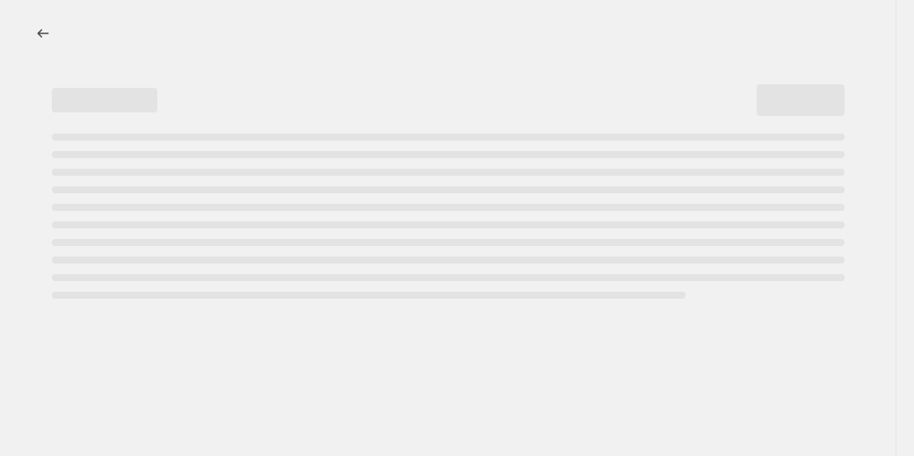
select select "percentage"
select select "no_change"
select select "vendor"
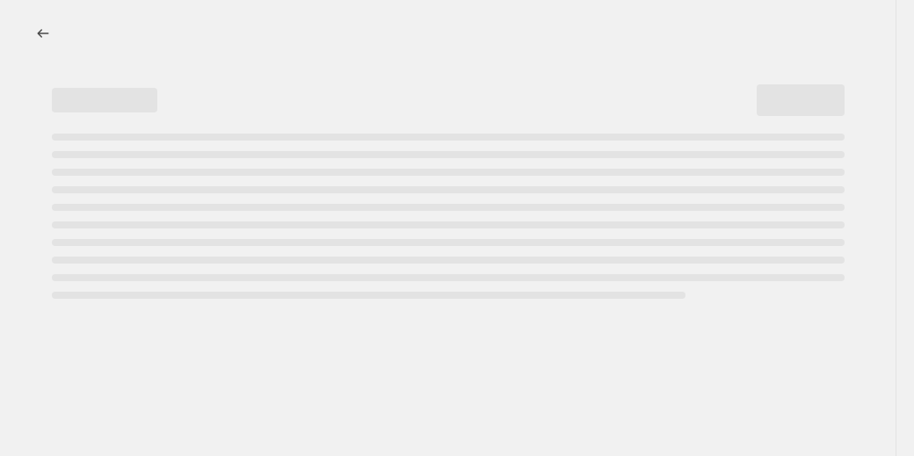
select select "vendor"
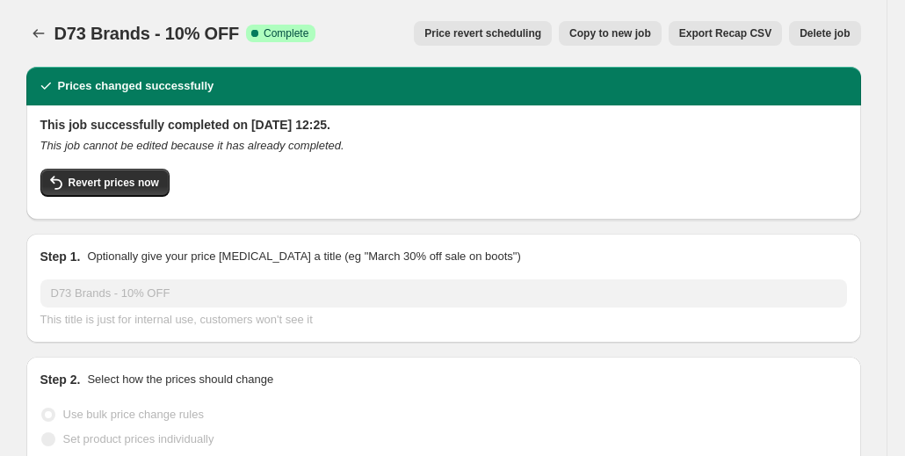
click at [116, 201] on div "Revert prices now" at bounding box center [443, 187] width 807 height 37
click at [120, 189] on span "Revert prices now" at bounding box center [114, 183] width 91 height 14
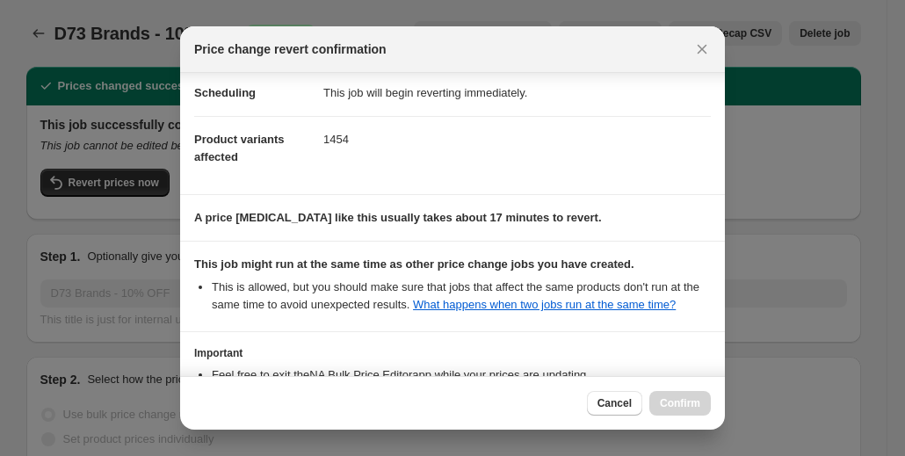
scroll to position [192, 0]
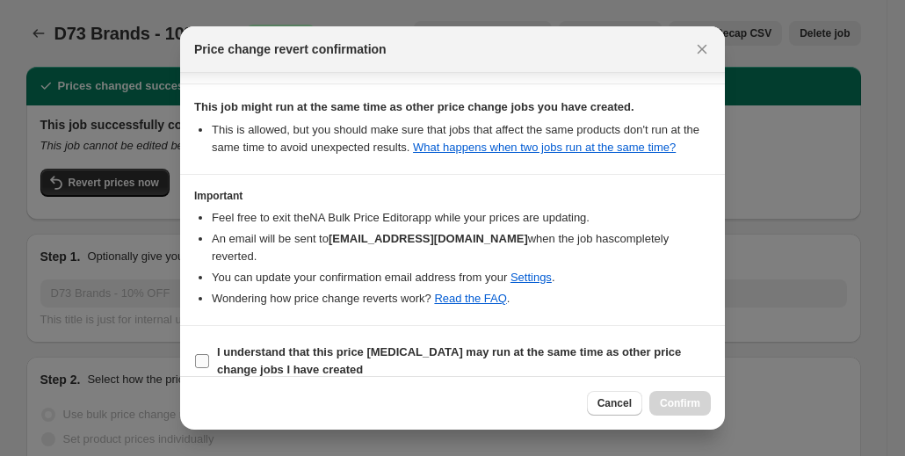
click at [197, 354] on input "I understand that this price change job may run at the same time as other price…" at bounding box center [202, 361] width 14 height 14
checkbox input "true"
click at [679, 398] on span "Confirm" at bounding box center [680, 403] width 40 height 14
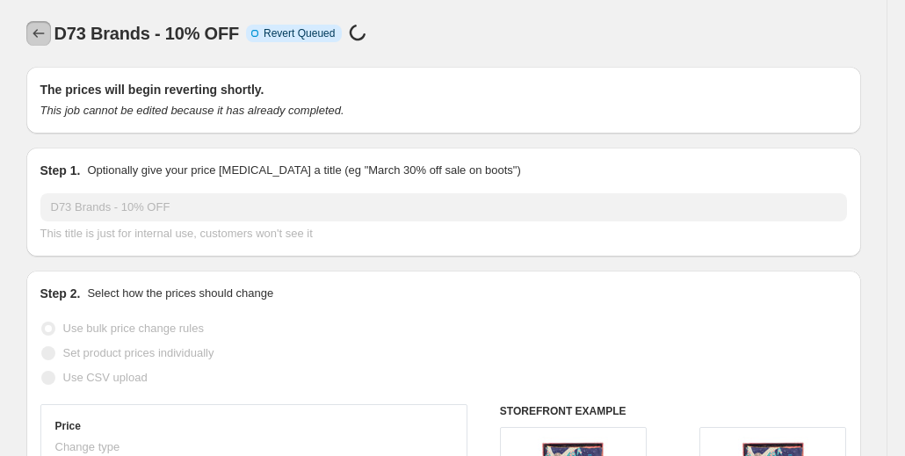
click at [47, 41] on icon "Price change jobs" at bounding box center [39, 34] width 18 height 18
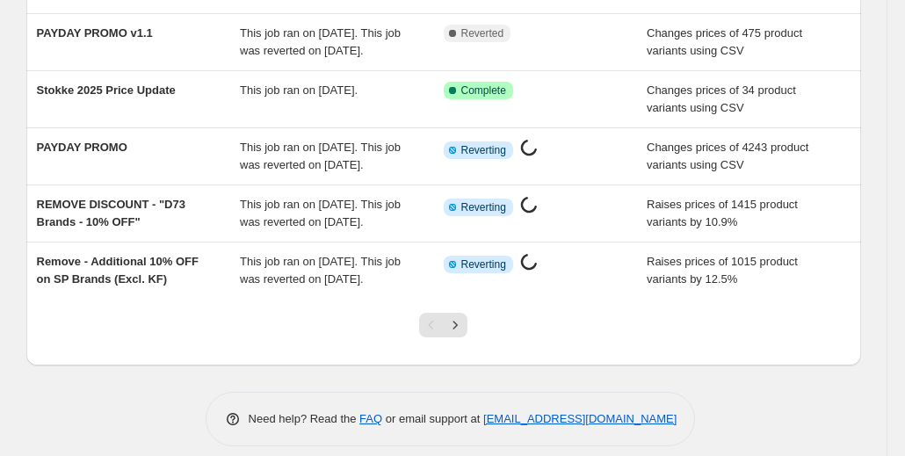
scroll to position [603, 0]
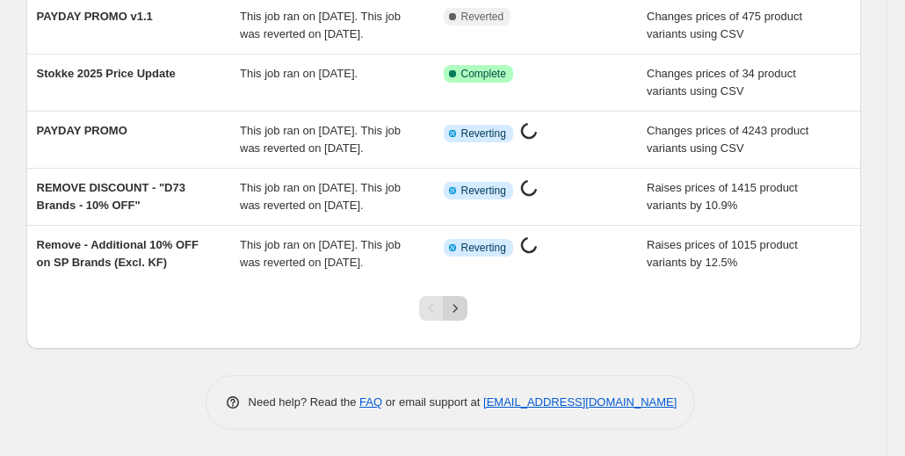
click at [468, 317] on button "Next" at bounding box center [455, 308] width 25 height 25
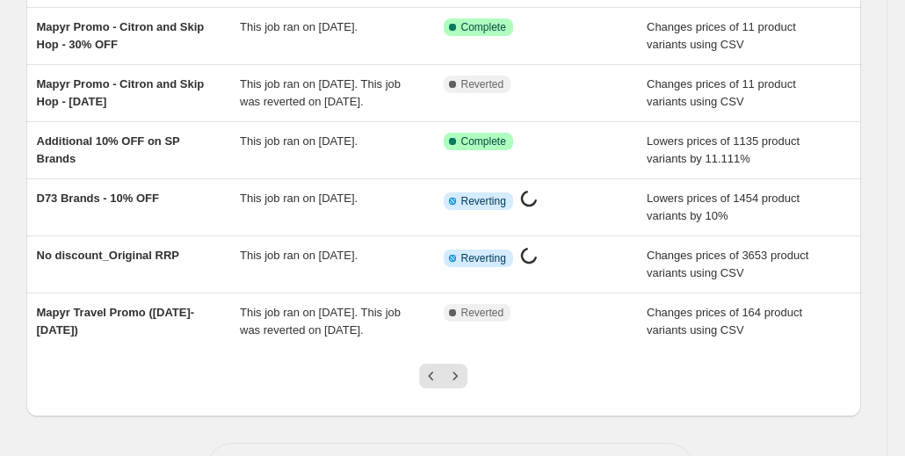
scroll to position [498, 0]
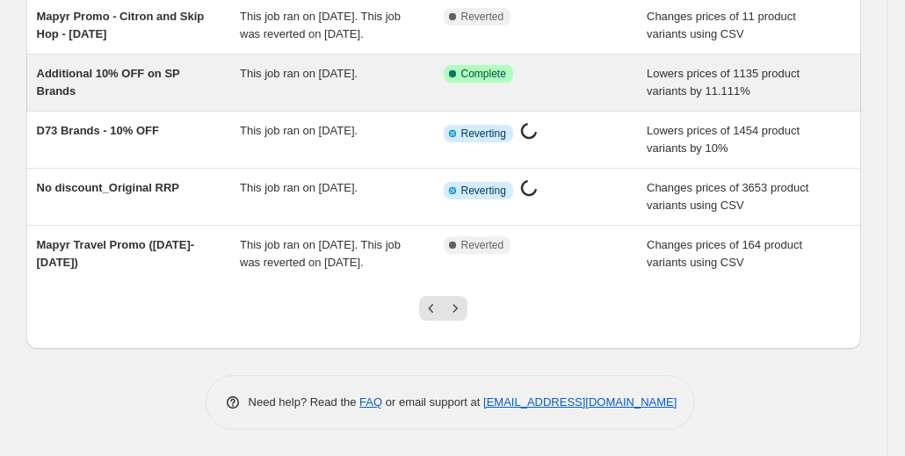
click at [481, 71] on span "Complete" at bounding box center [484, 74] width 45 height 14
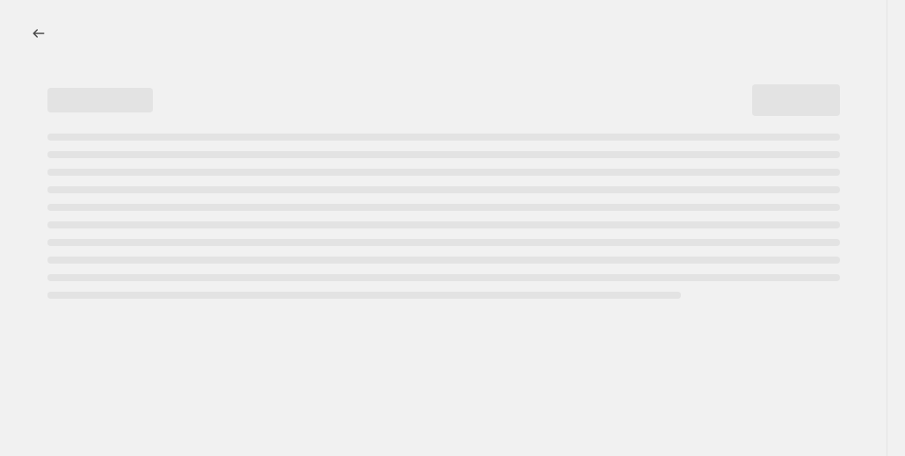
select select "percentage"
select select "no_change"
select select "vendor"
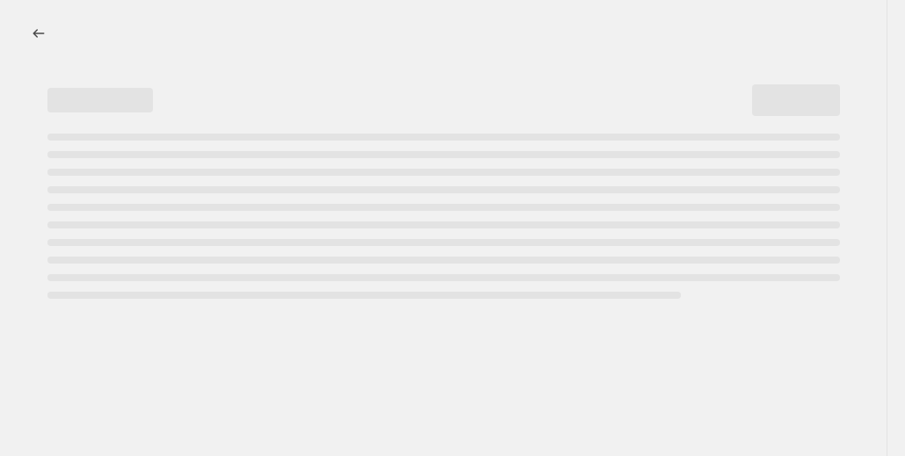
select select "vendor"
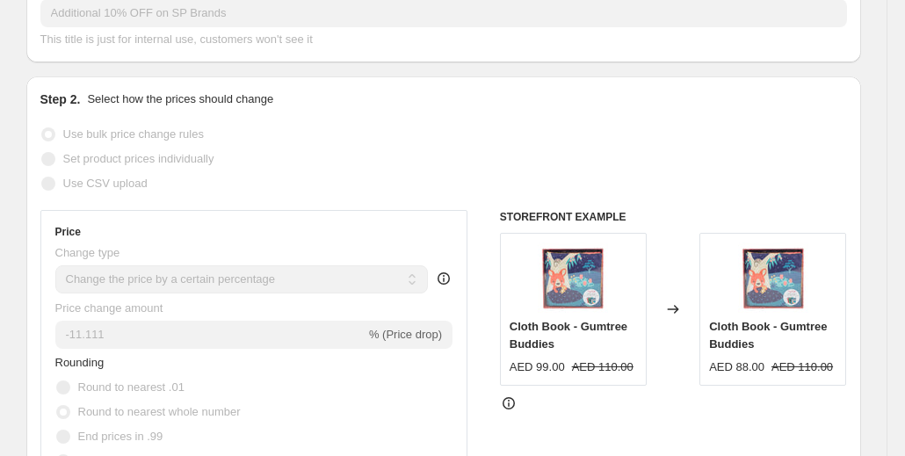
scroll to position [176, 0]
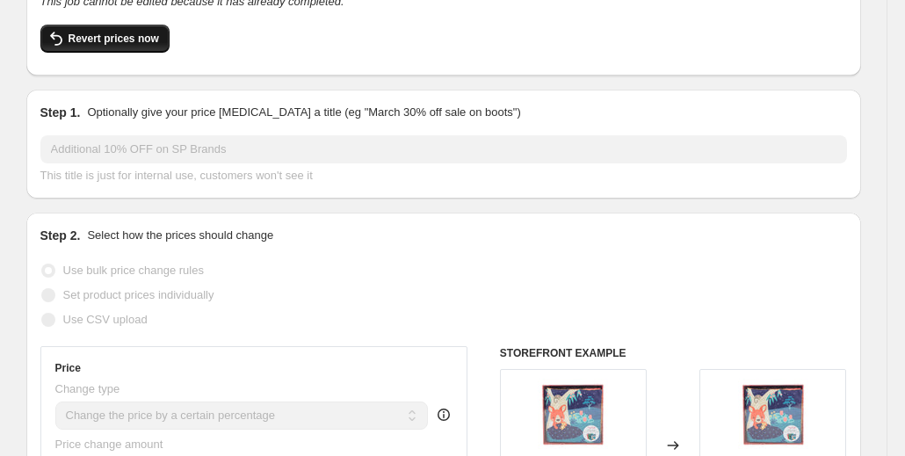
click at [158, 25] on button "Revert prices now" at bounding box center [104, 39] width 129 height 28
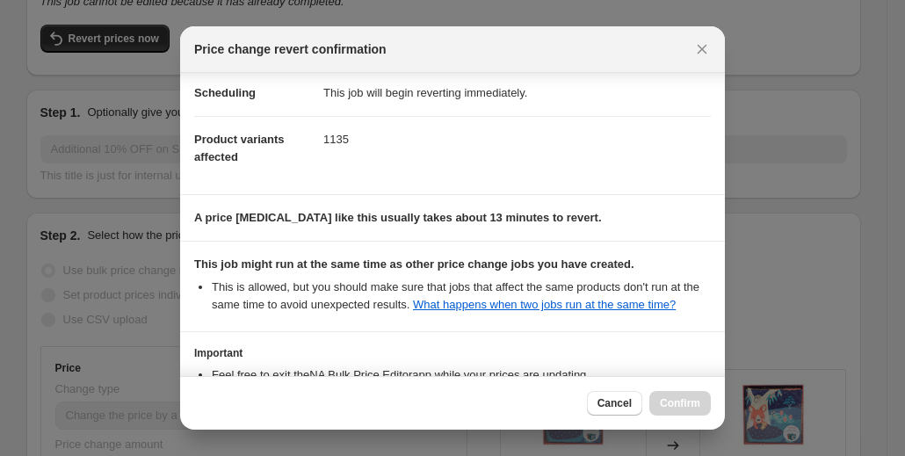
scroll to position [192, 0]
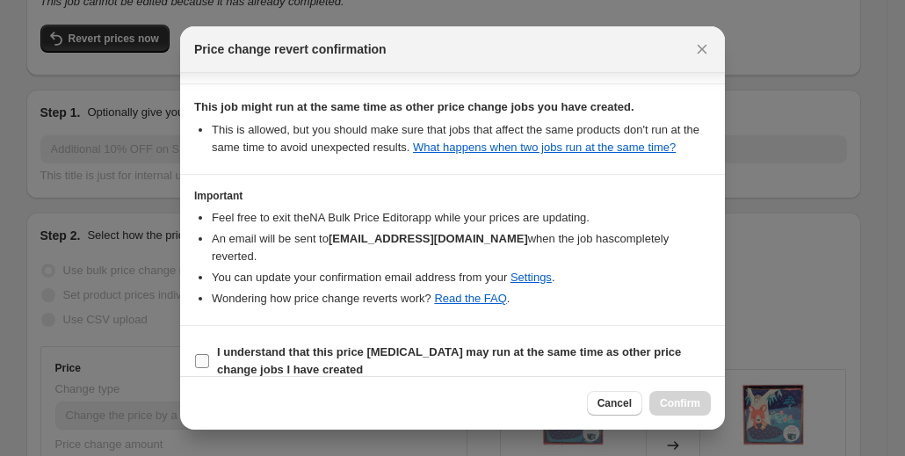
click at [200, 354] on input "I understand that this price change job may run at the same time as other price…" at bounding box center [202, 361] width 14 height 14
checkbox input "true"
click at [656, 411] on button "Confirm" at bounding box center [681, 403] width 62 height 25
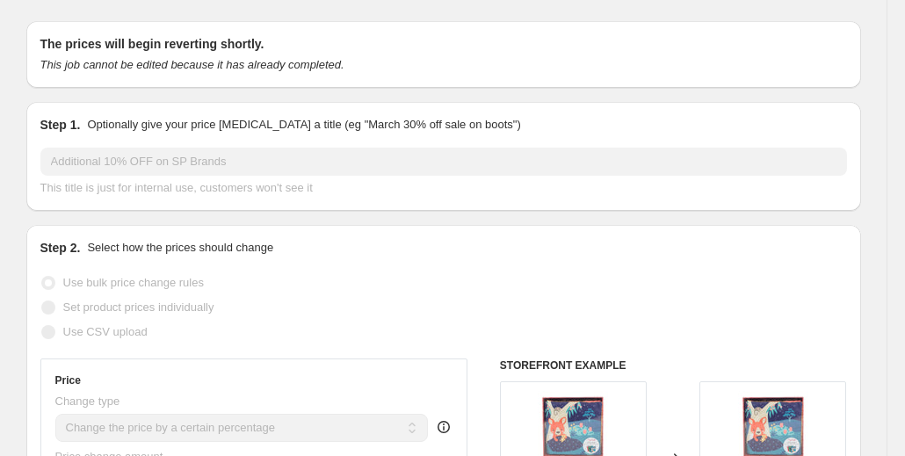
scroll to position [0, 0]
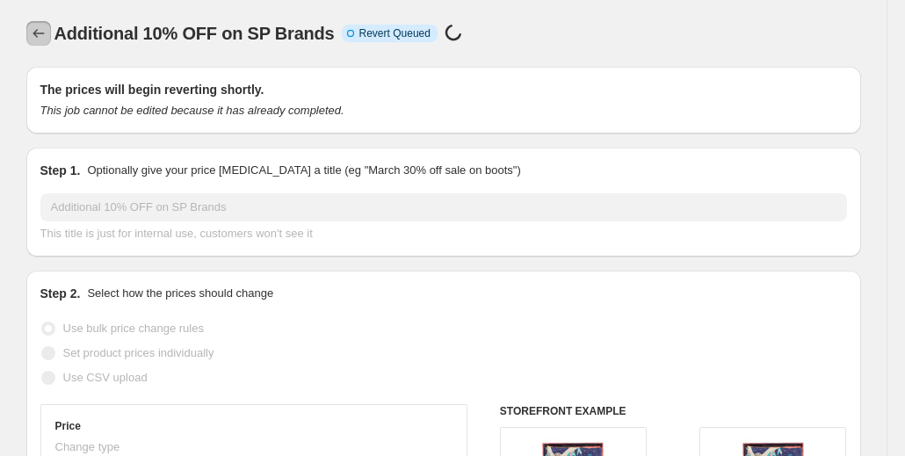
click at [47, 41] on icon "Price change jobs" at bounding box center [39, 34] width 18 height 18
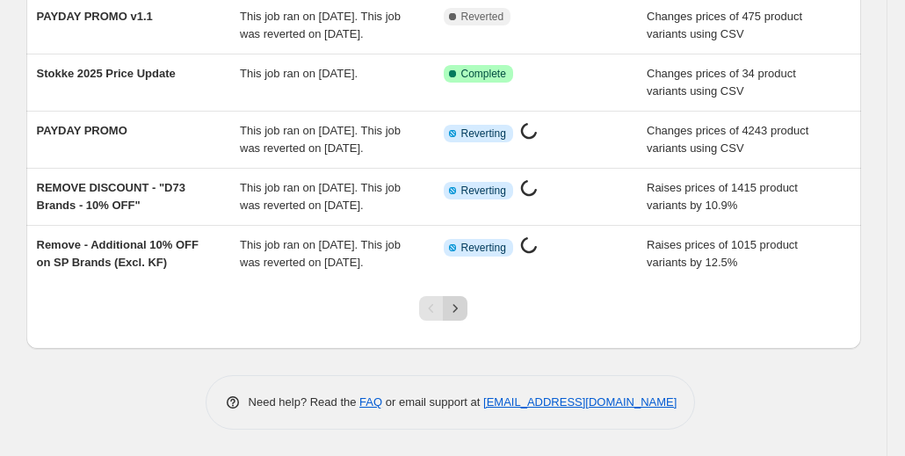
click at [468, 303] on button "Next" at bounding box center [455, 308] width 25 height 25
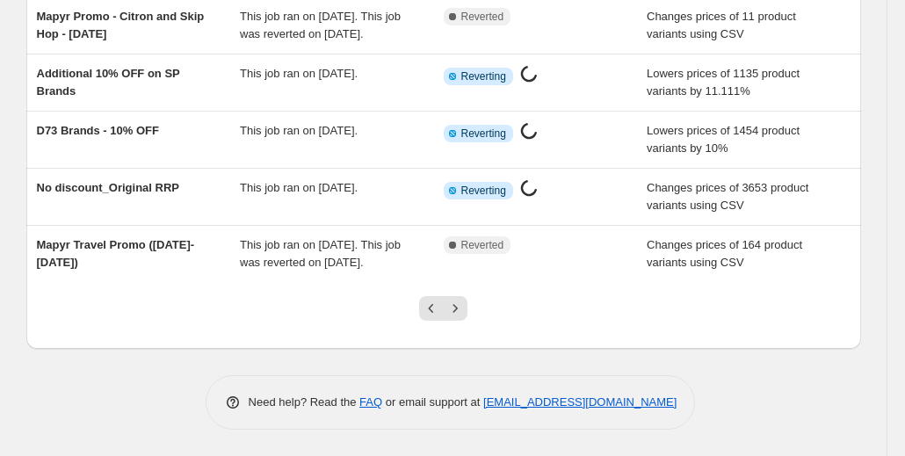
click at [474, 309] on div at bounding box center [443, 315] width 71 height 67
click at [464, 311] on icon "Next" at bounding box center [456, 309] width 18 height 18
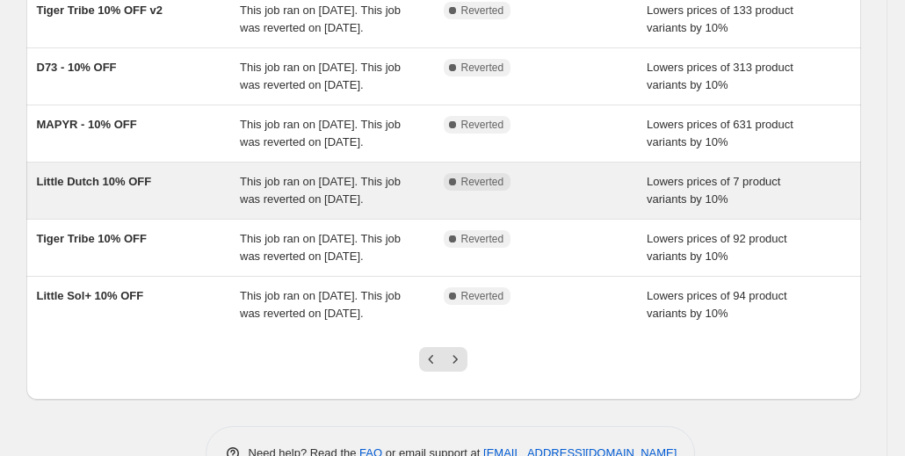
scroll to position [445, 0]
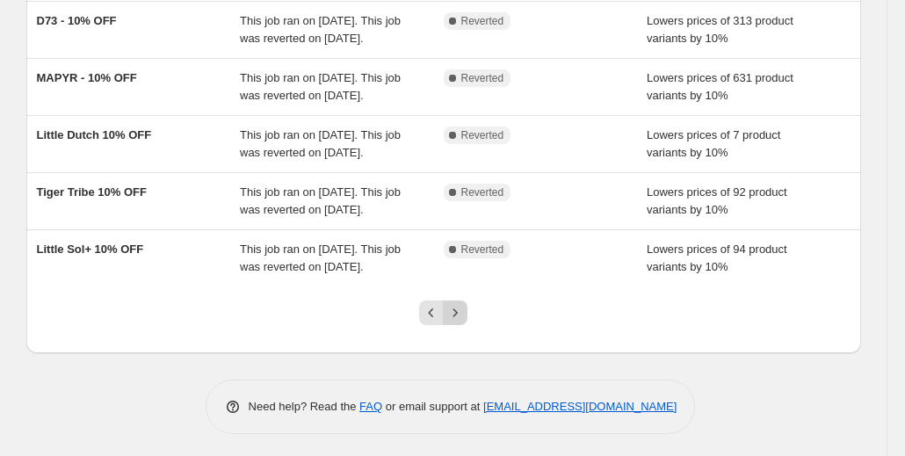
click at [464, 307] on icon "Next" at bounding box center [456, 313] width 18 height 18
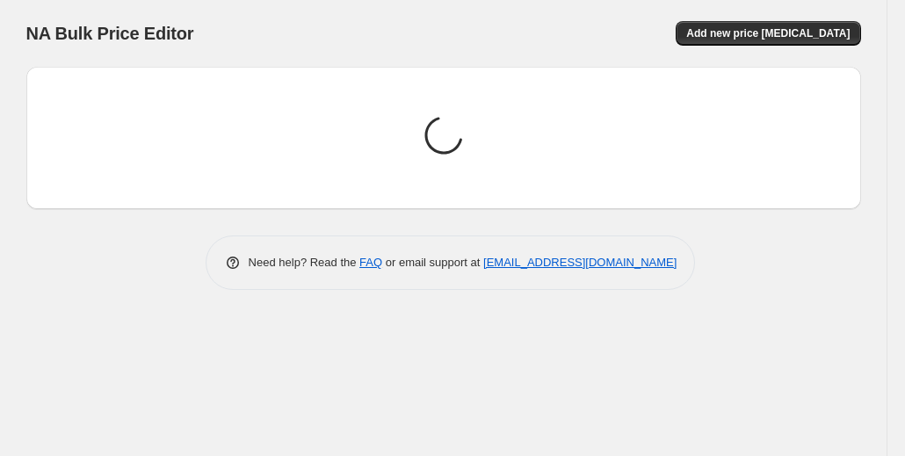
scroll to position [0, 0]
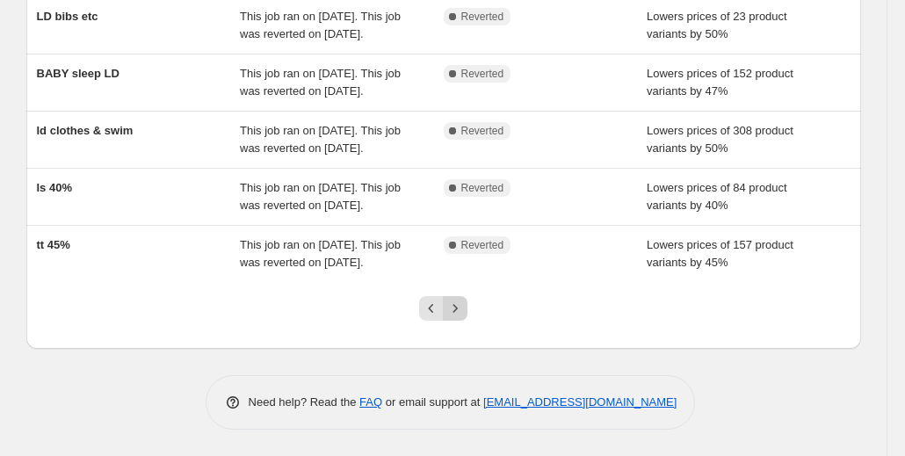
click at [468, 314] on button "Next" at bounding box center [455, 308] width 25 height 25
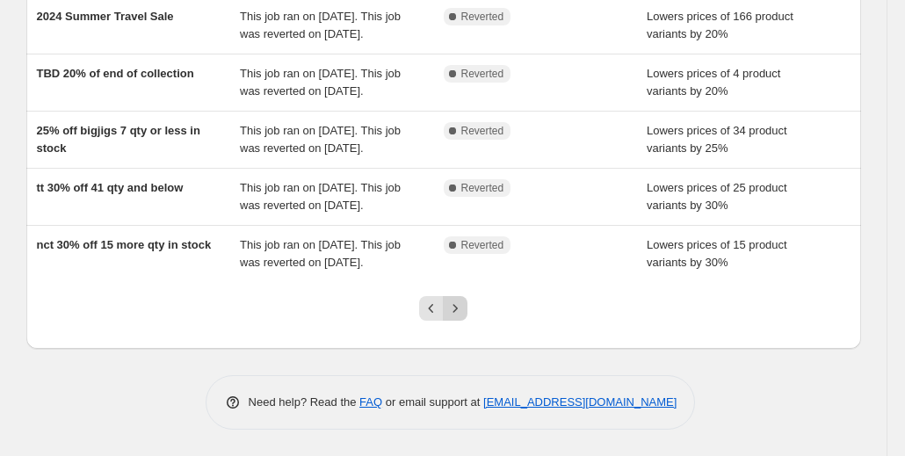
click at [464, 303] on icon "Next" at bounding box center [456, 309] width 18 height 18
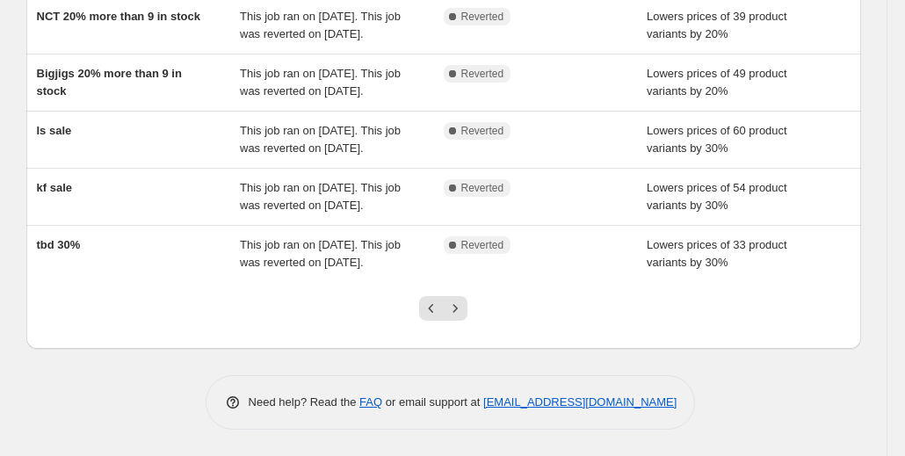
click at [472, 314] on div at bounding box center [443, 315] width 71 height 67
click at [462, 309] on icon "Next" at bounding box center [456, 309] width 18 height 18
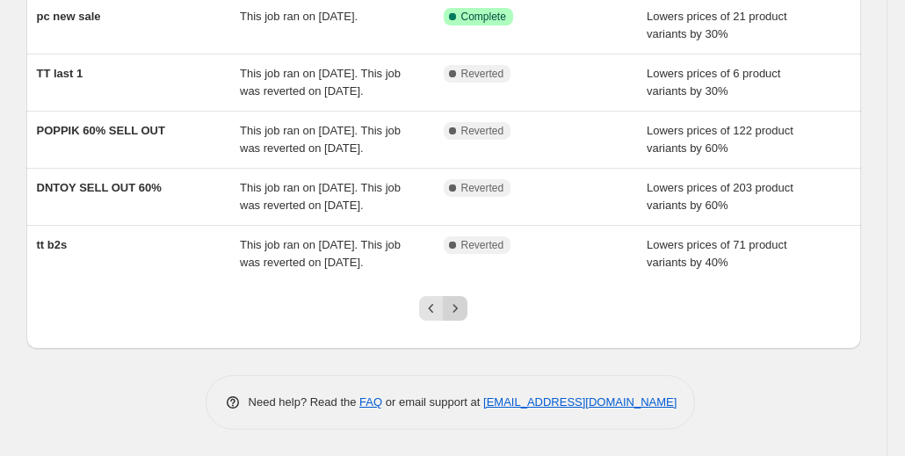
click at [455, 310] on icon "Next" at bounding box center [456, 309] width 18 height 18
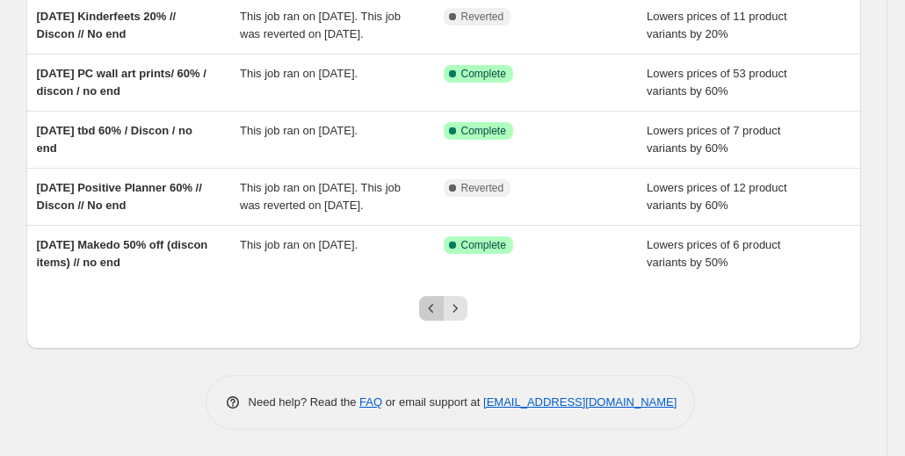
click at [432, 317] on icon "Previous" at bounding box center [432, 309] width 18 height 18
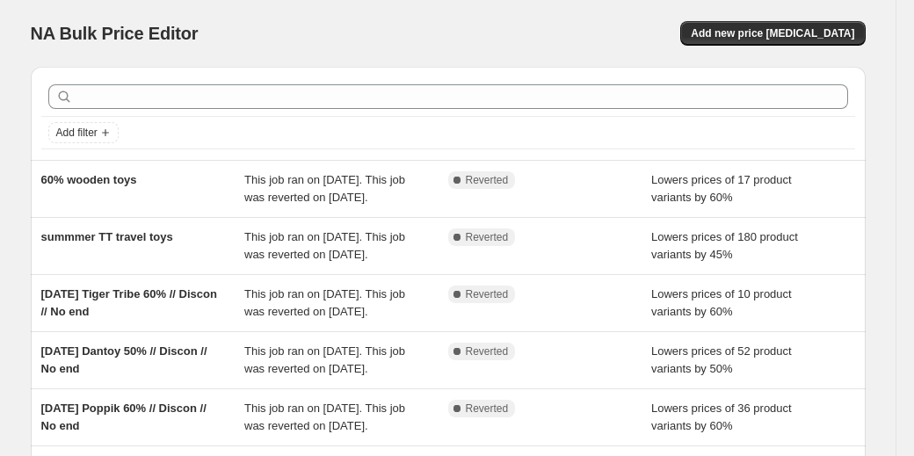
click at [432, 317] on div "NA Bulk Price Editor. This page is ready NA Bulk Price Editor Add new price cha…" at bounding box center [448, 452] width 896 height 905
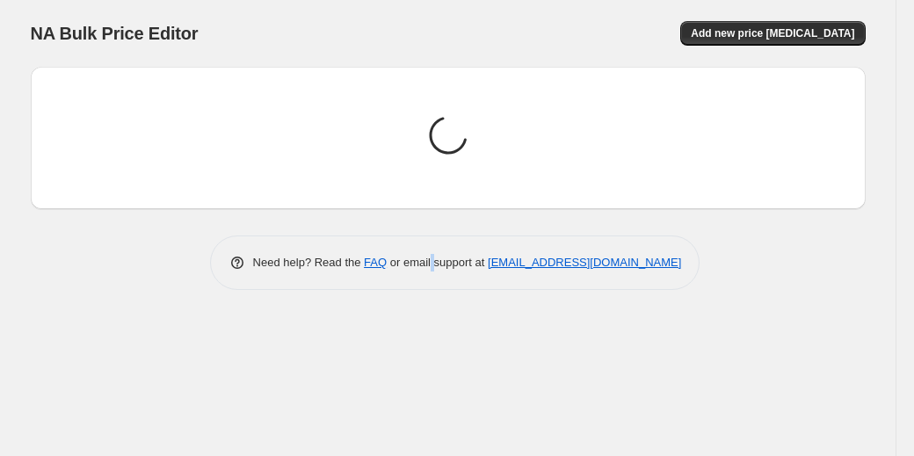
click at [432, 317] on div "NA Bulk Price Editor. This page is ready NA Bulk Price Editor Add new price cha…" at bounding box center [448, 228] width 896 height 456
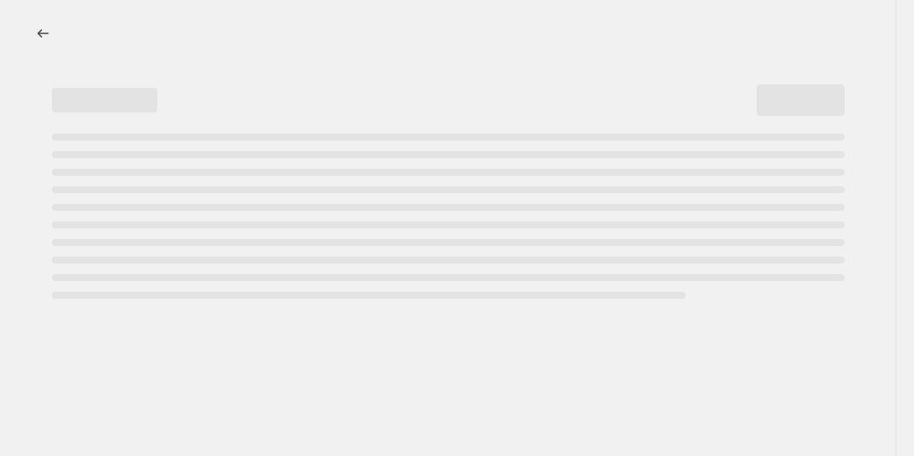
click at [432, 317] on div at bounding box center [448, 228] width 896 height 456
select select "percentage"
select select "inventory_quantity"
select select ">"
select select "vendor"
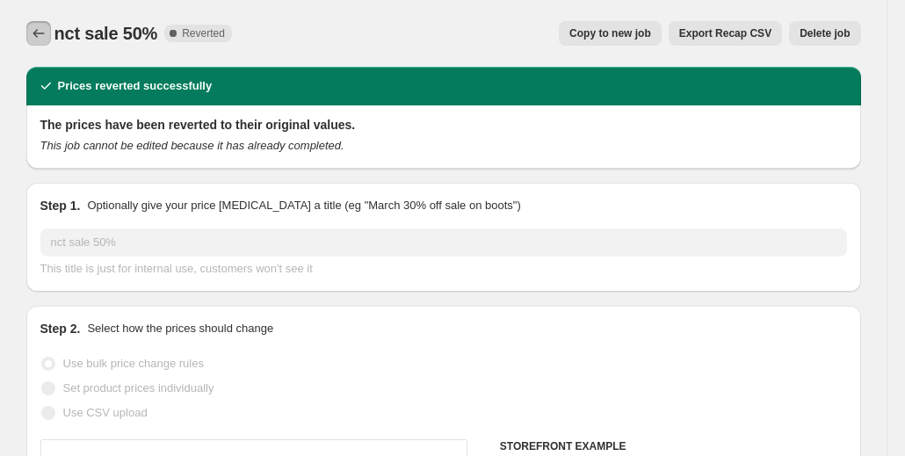
click at [38, 34] on icon "Price change jobs" at bounding box center [39, 34] width 18 height 18
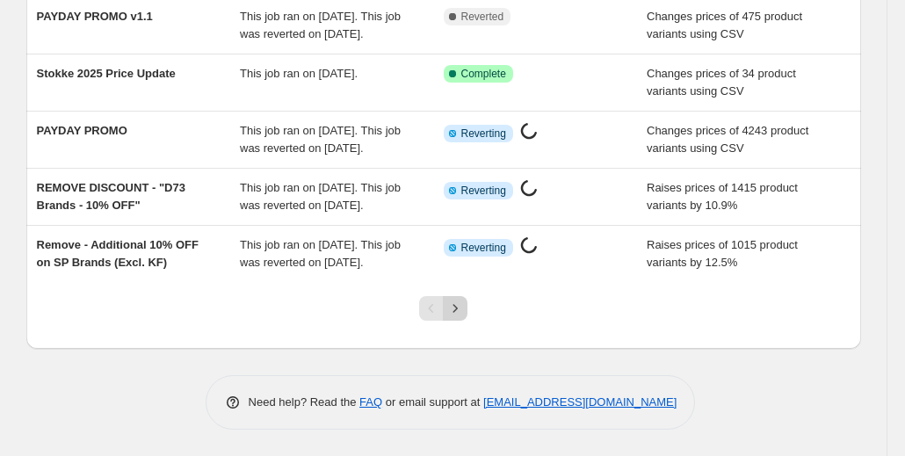
click at [463, 316] on icon "Next" at bounding box center [456, 309] width 18 height 18
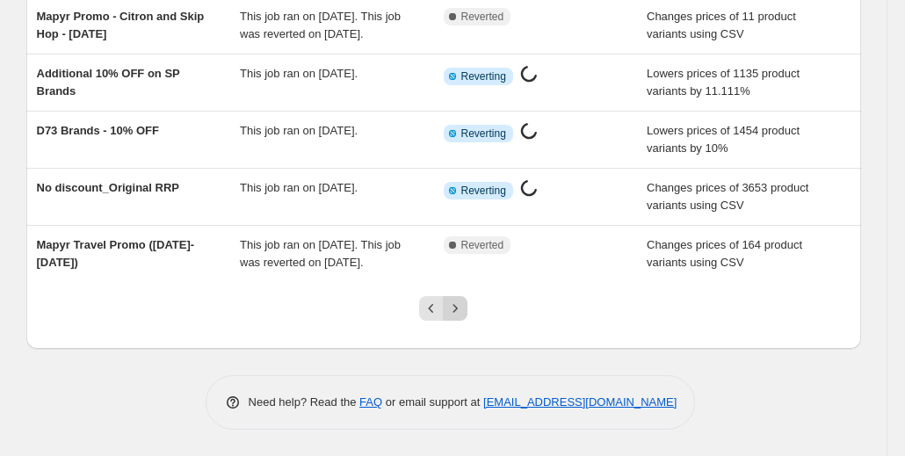
click at [464, 310] on icon "Next" at bounding box center [456, 309] width 18 height 18
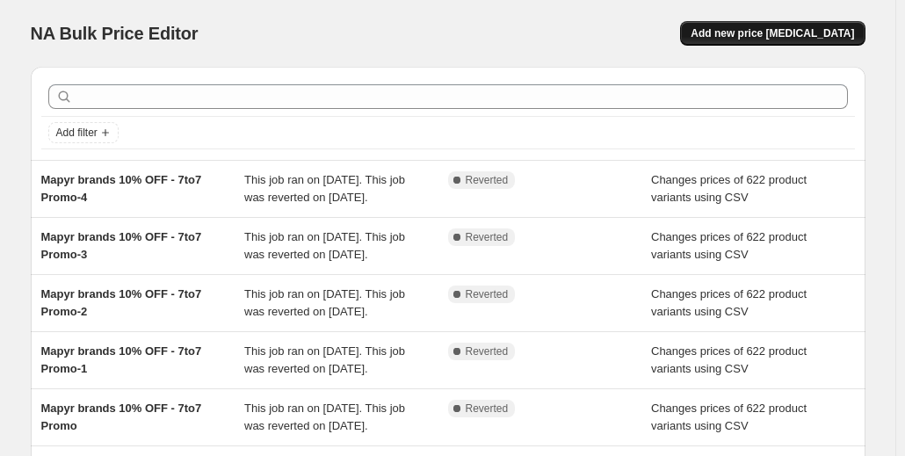
click at [828, 37] on span "Add new price [MEDICAL_DATA]" at bounding box center [773, 33] width 164 height 14
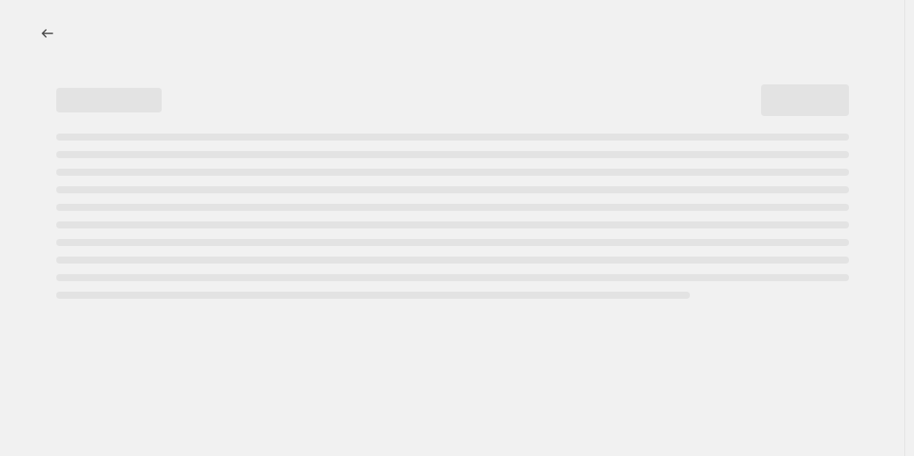
select select "percentage"
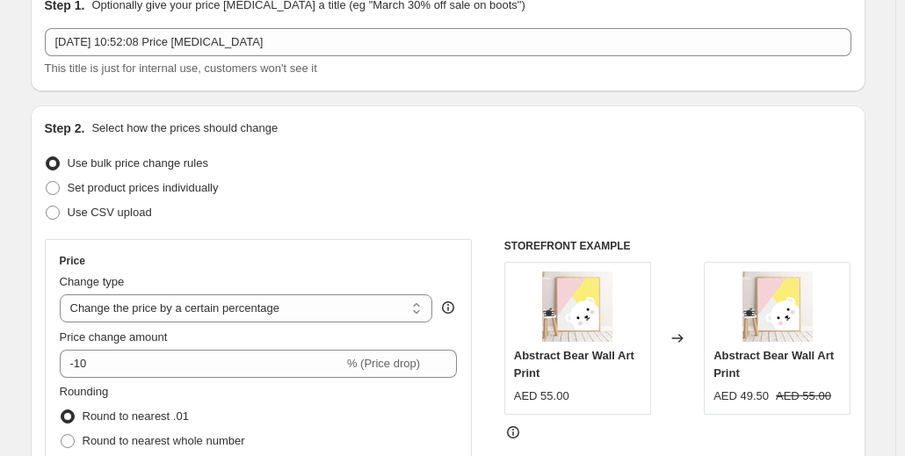
scroll to position [176, 0]
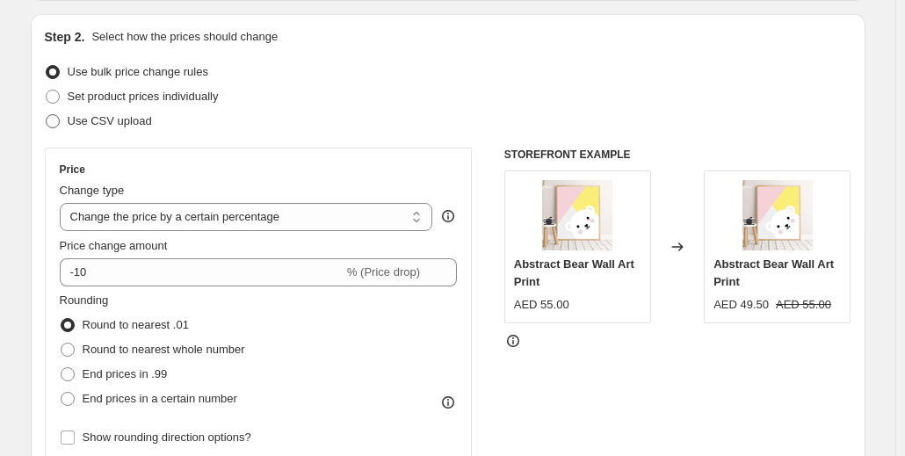
click at [55, 124] on span at bounding box center [53, 121] width 14 height 14
click at [47, 115] on input "Use CSV upload" at bounding box center [46, 114] width 1 height 1
radio input "true"
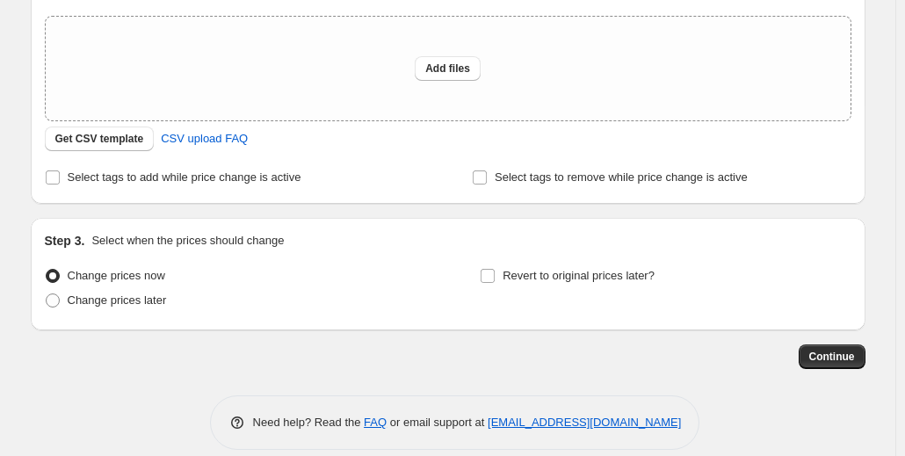
scroll to position [327, 0]
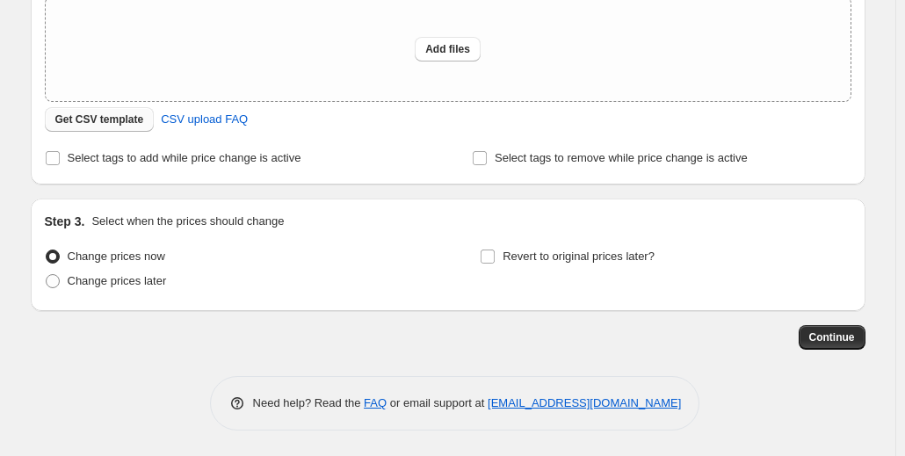
click at [108, 124] on span "Get CSV template" at bounding box center [99, 120] width 89 height 14
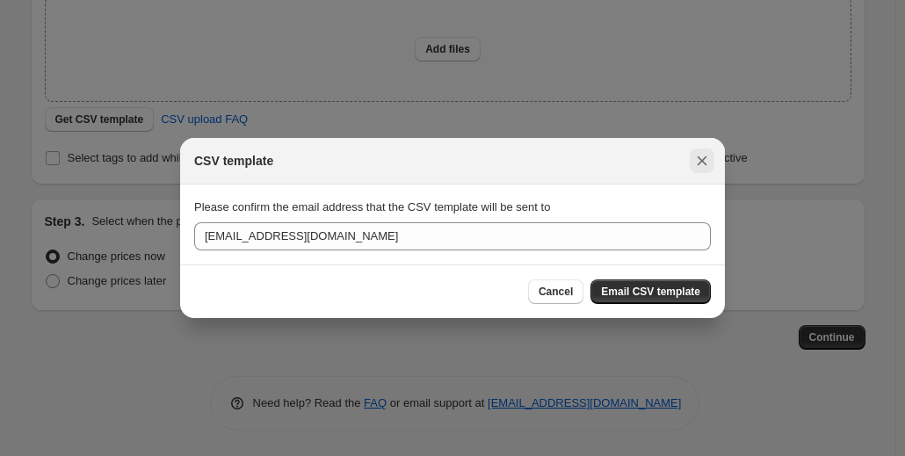
click at [712, 169] on button "Close" at bounding box center [702, 161] width 25 height 25
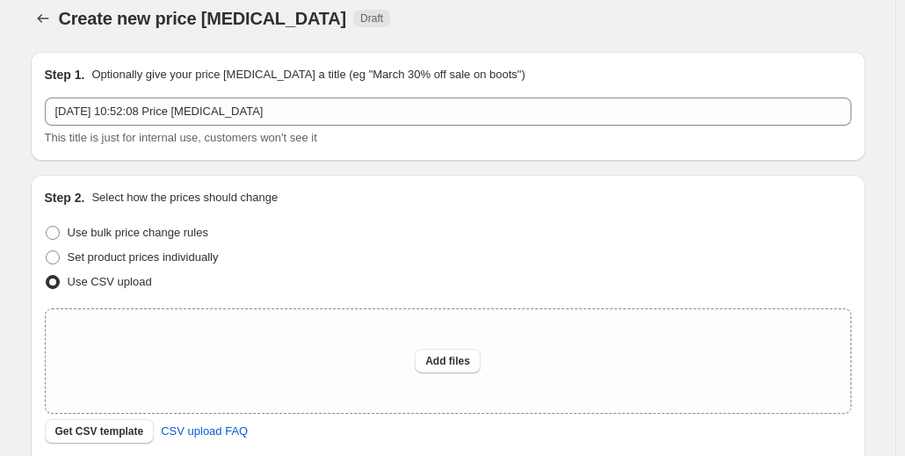
scroll to position [0, 0]
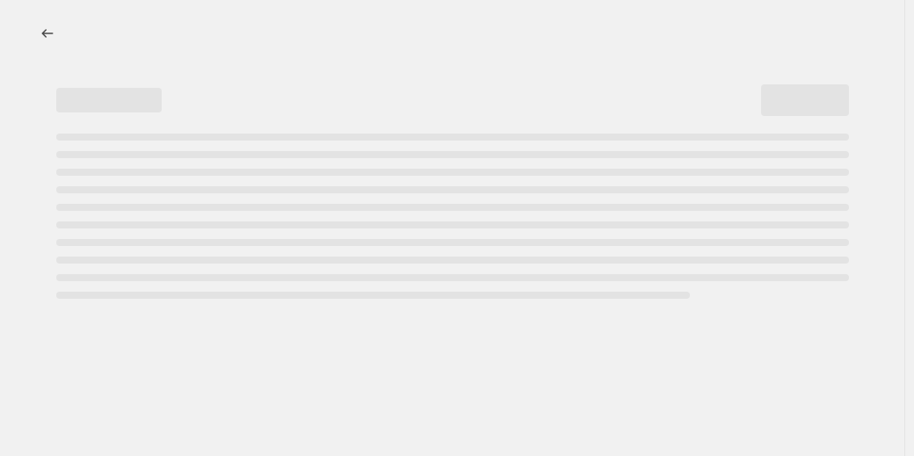
select select "percentage"
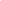
select select "percentage"
